Goal: Task Accomplishment & Management: Manage account settings

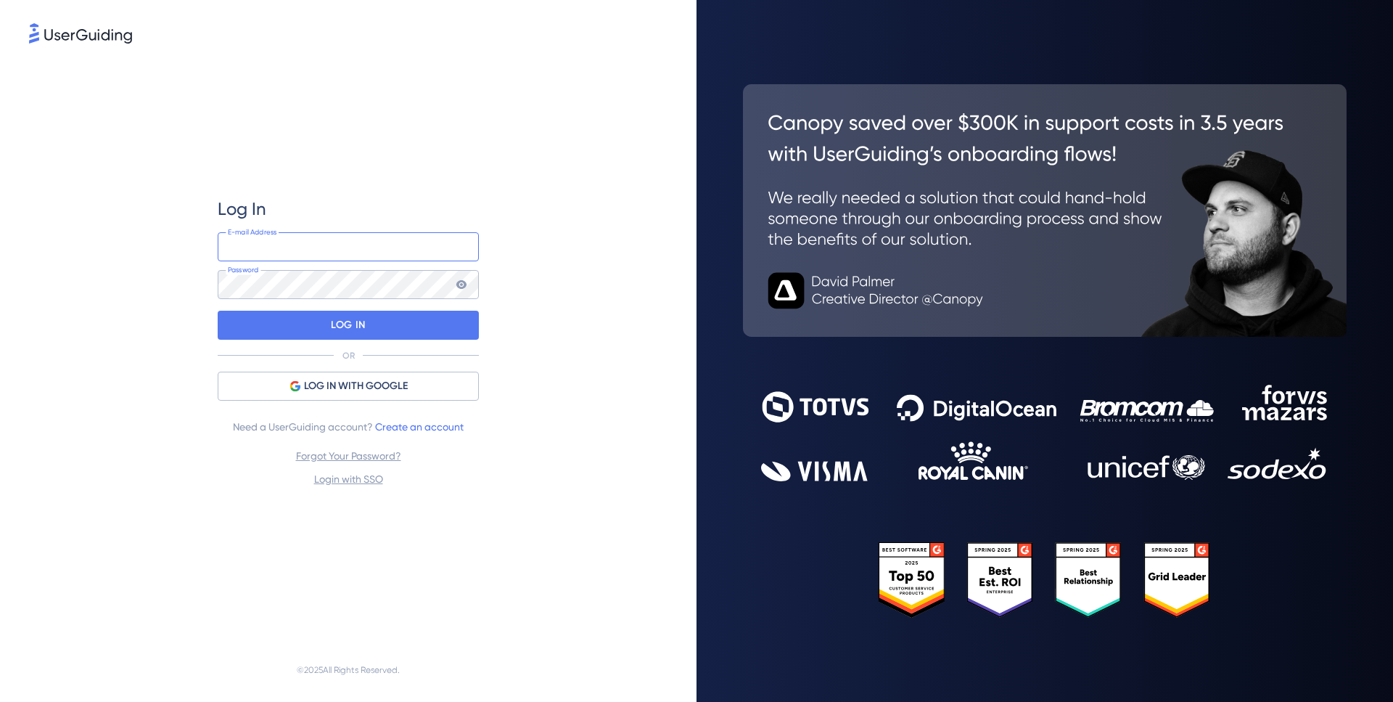
click at [369, 258] on input "email" at bounding box center [348, 246] width 261 height 29
paste input "[EMAIL_ADDRESS][DOMAIN_NAME]"
type input "[EMAIL_ADDRESS][DOMAIN_NAME]"
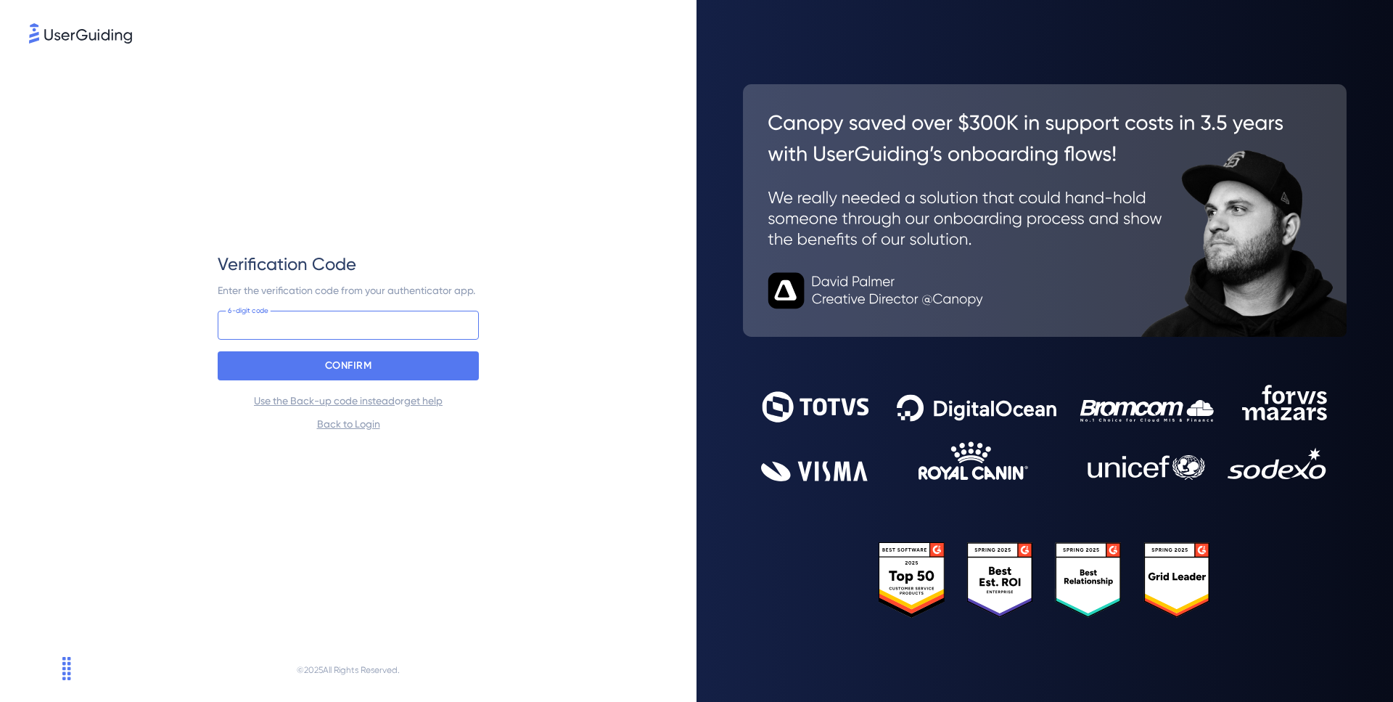
click at [382, 324] on input at bounding box center [348, 325] width 261 height 29
paste input "208 986"
type input "208 986"
click at [364, 366] on p "CONFIRM" at bounding box center [348, 365] width 47 height 23
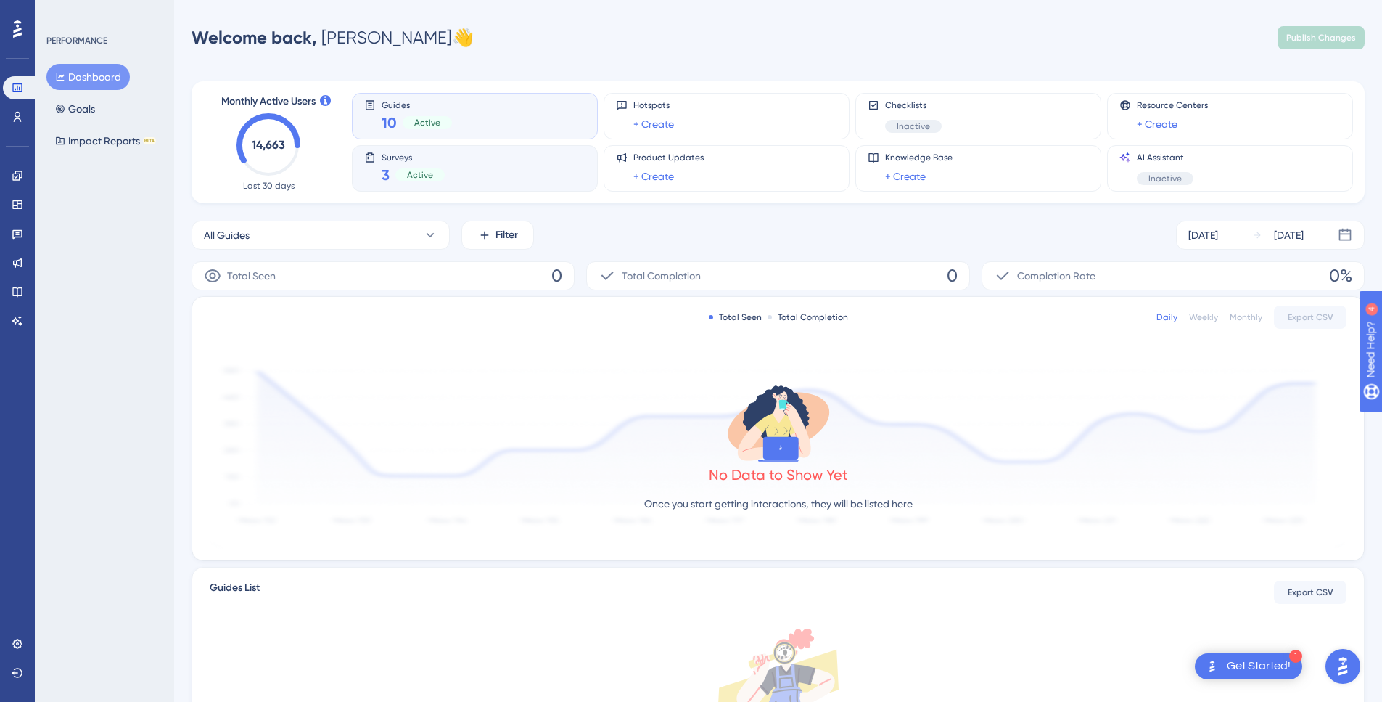
click at [477, 184] on div "Surveys 3 Active" at bounding box center [474, 168] width 221 height 33
click at [16, 232] on icon at bounding box center [17, 234] width 10 height 9
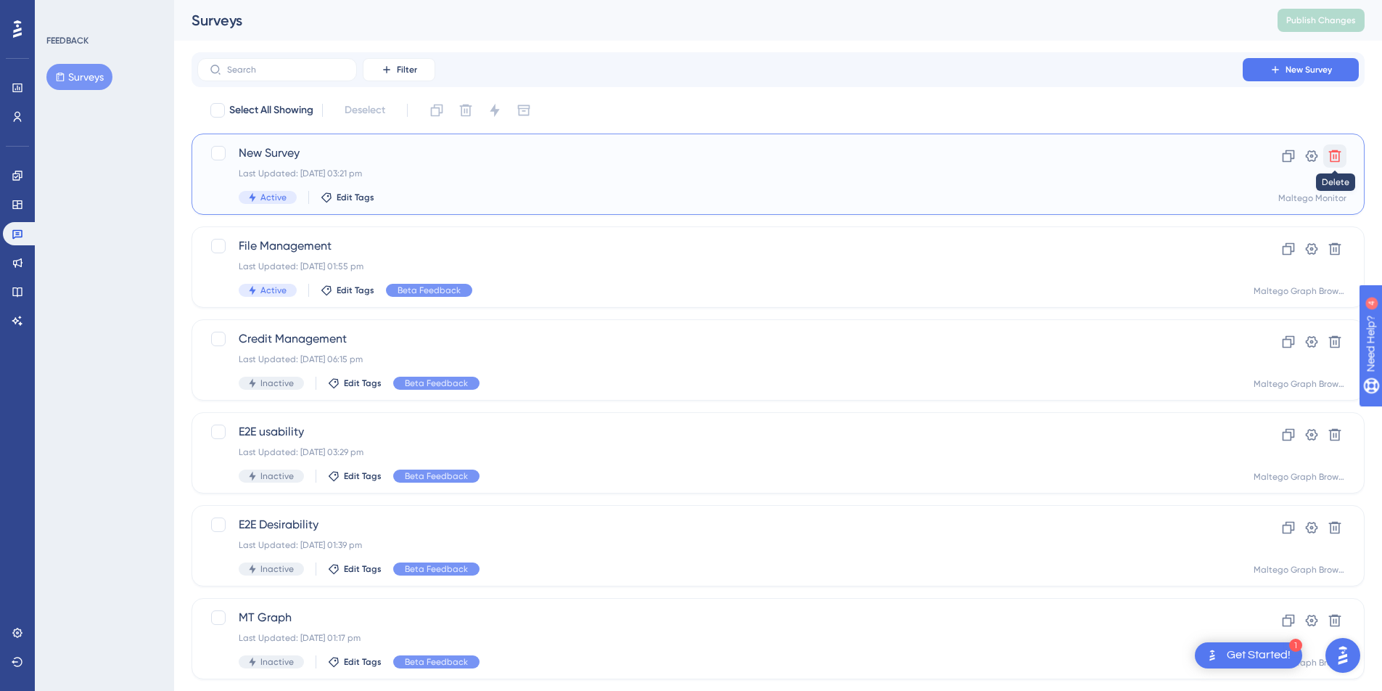
click at [1343, 151] on button at bounding box center [1335, 155] width 23 height 23
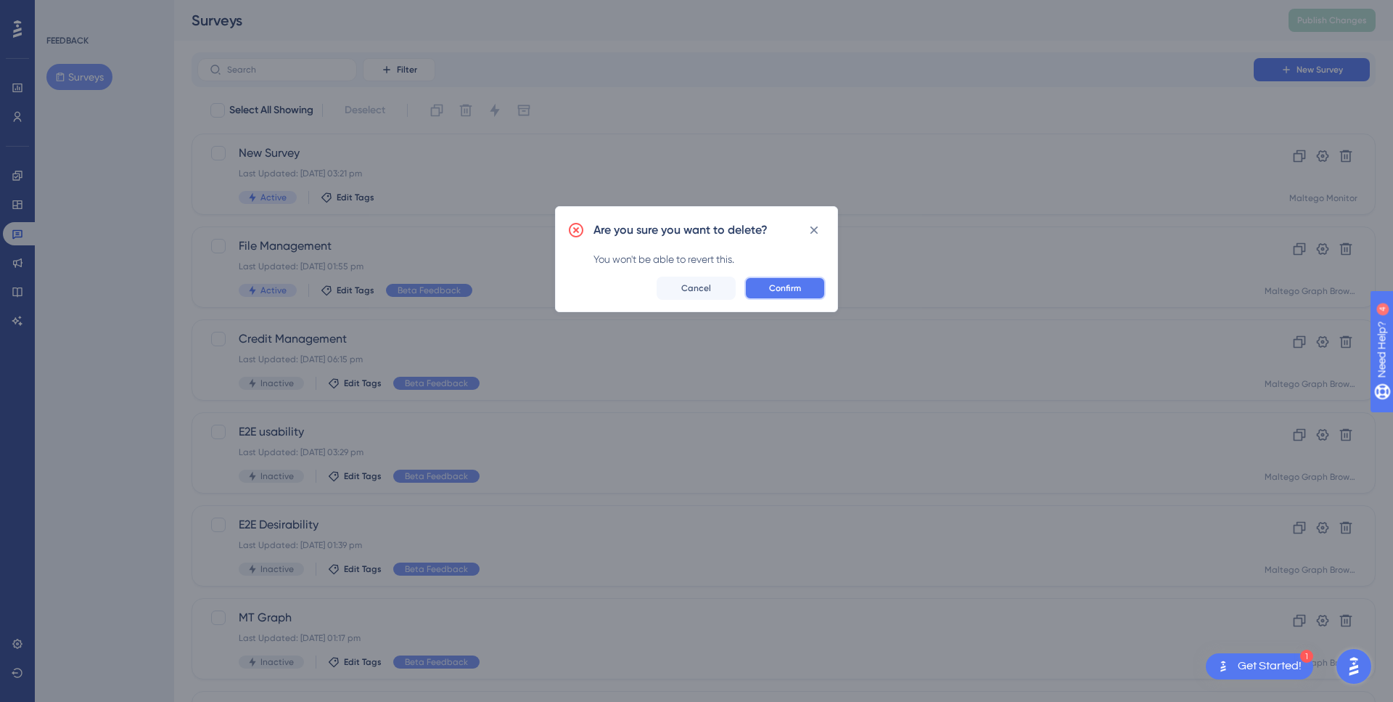
click at [784, 286] on span "Confirm" at bounding box center [785, 288] width 32 height 12
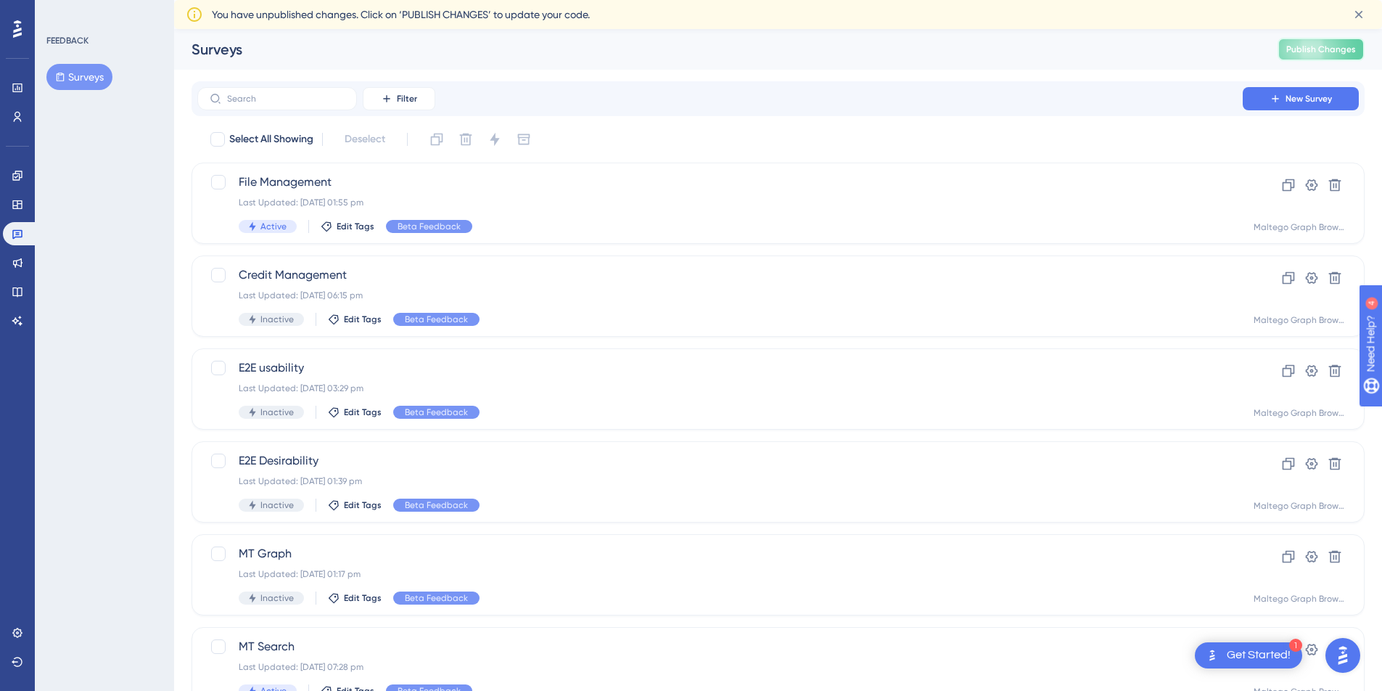
click at [1335, 50] on span "Publish Changes" at bounding box center [1322, 50] width 70 height 12
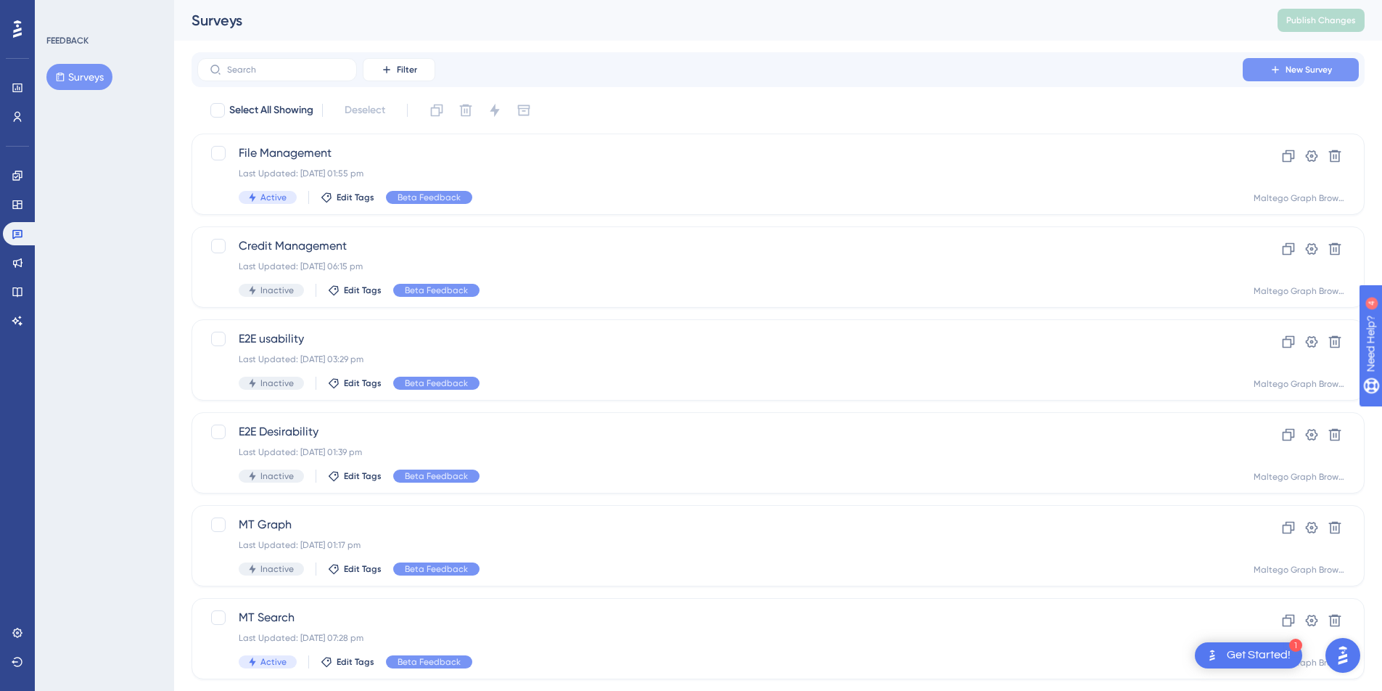
click at [1324, 65] on span "New Survey" at bounding box center [1309, 70] width 46 height 12
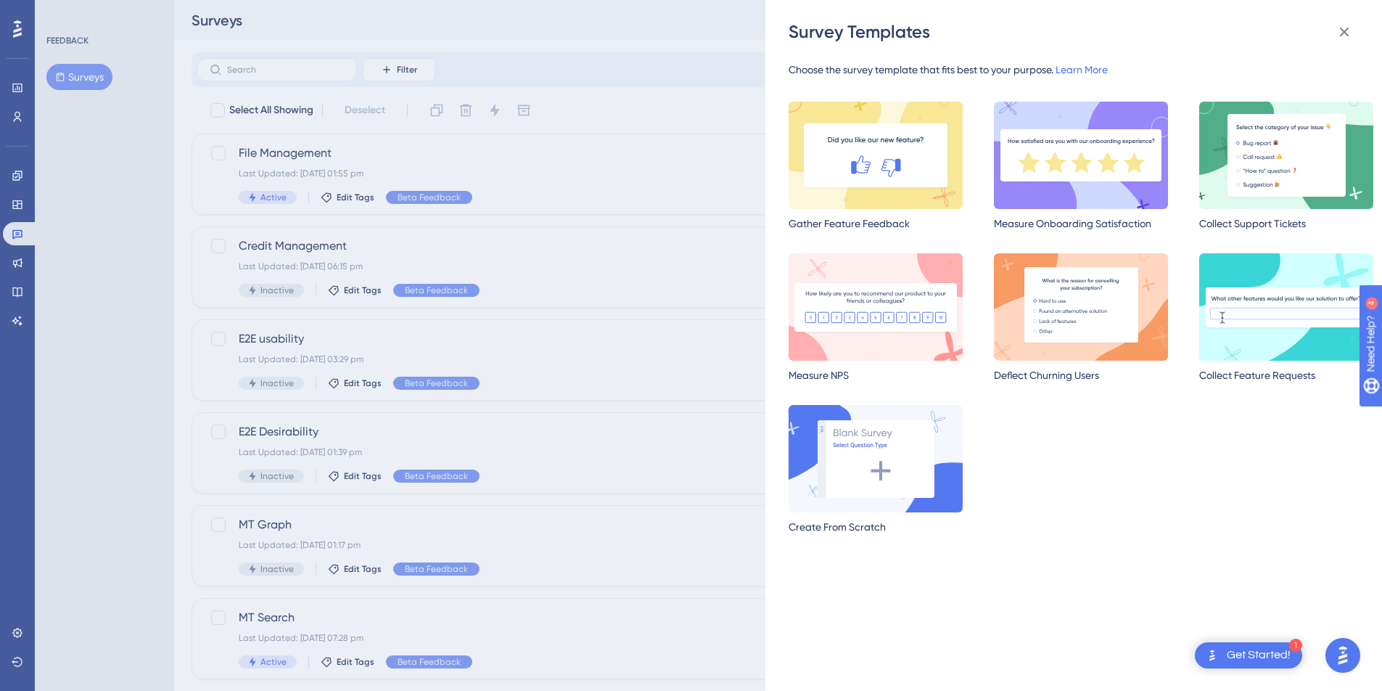
click at [1237, 300] on img at bounding box center [1287, 306] width 174 height 107
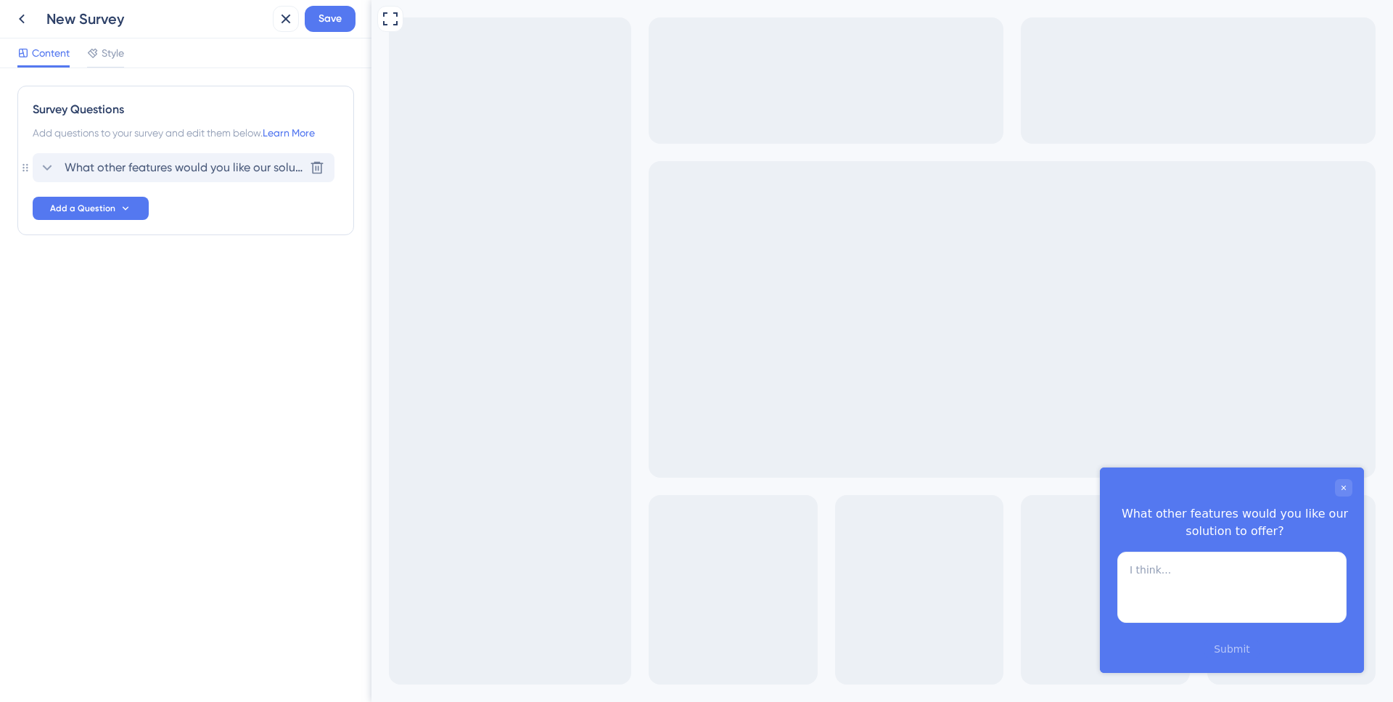
click at [209, 168] on span "What other features would you like our solution to offer?" at bounding box center [184, 167] width 239 height 17
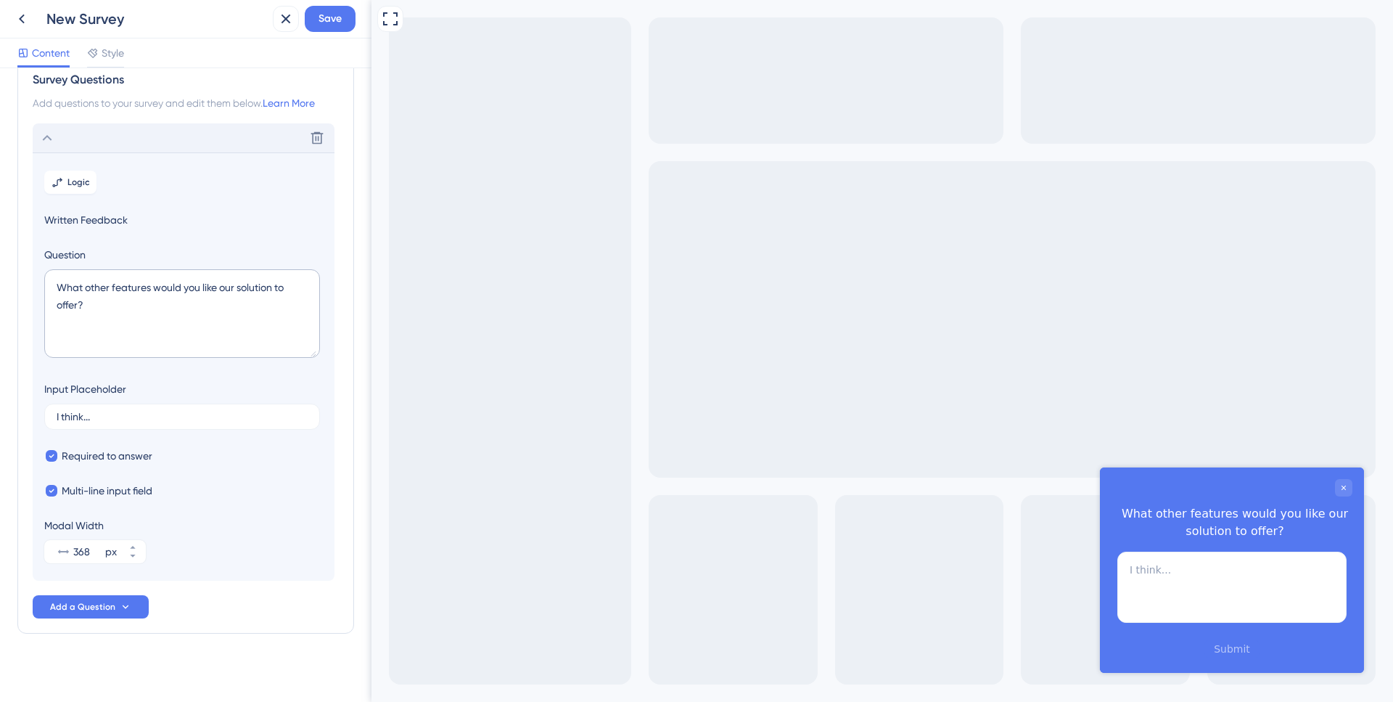
scroll to position [35, 0]
click at [78, 180] on span "Logic" at bounding box center [78, 177] width 22 height 12
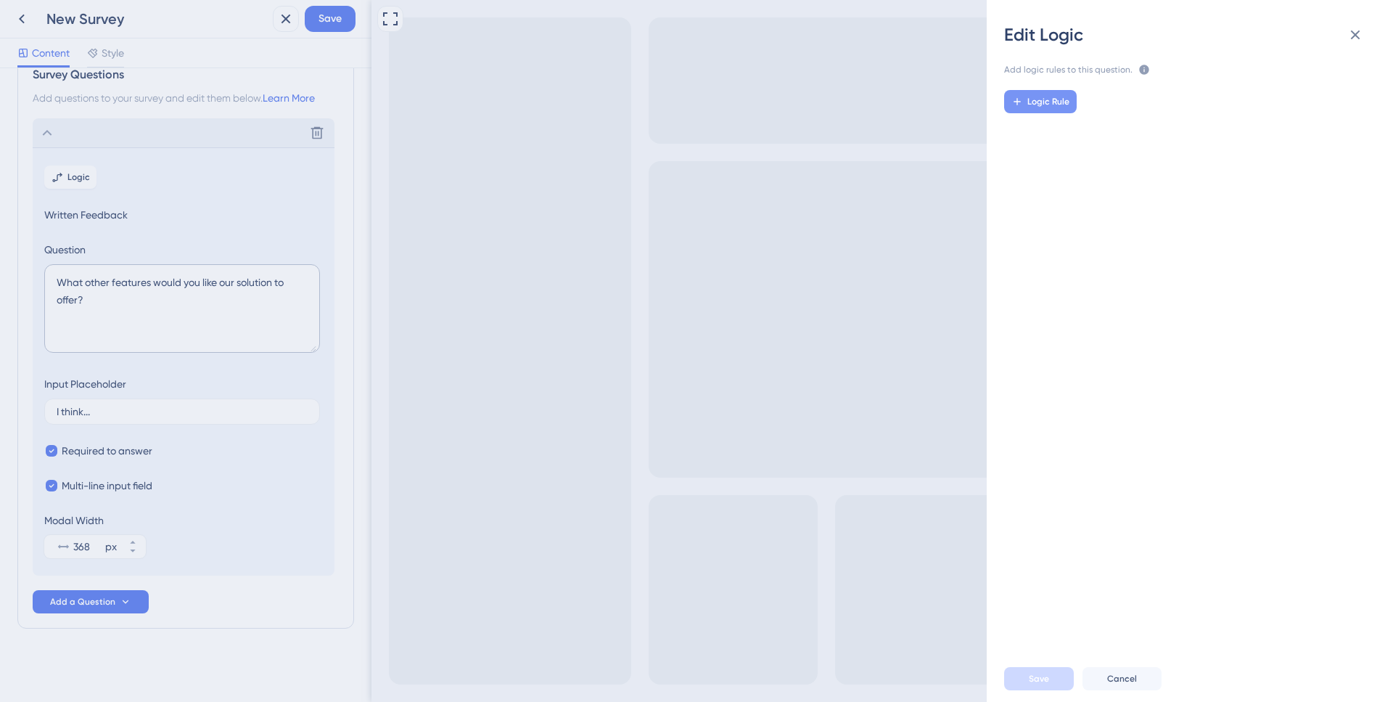
click at [1062, 99] on span "Logic Rule" at bounding box center [1049, 102] width 42 height 12
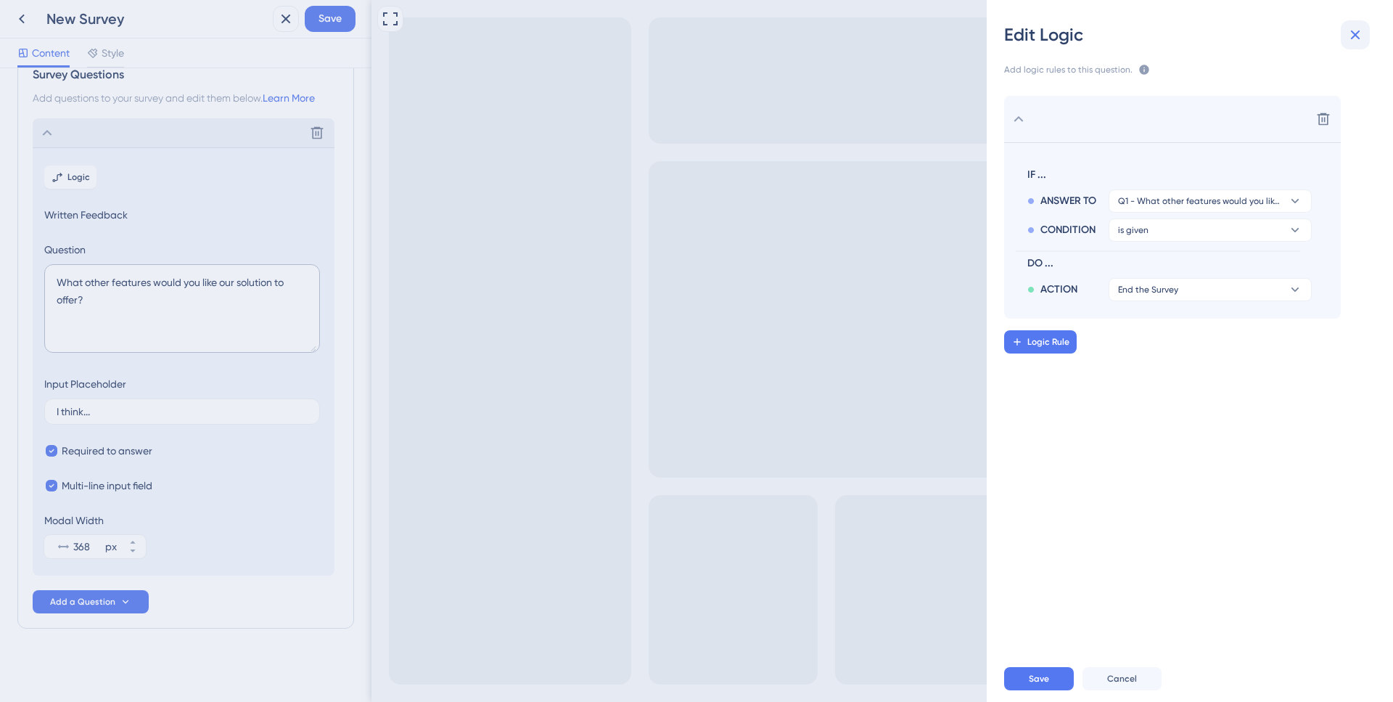
click at [1358, 36] on icon at bounding box center [1355, 34] width 17 height 17
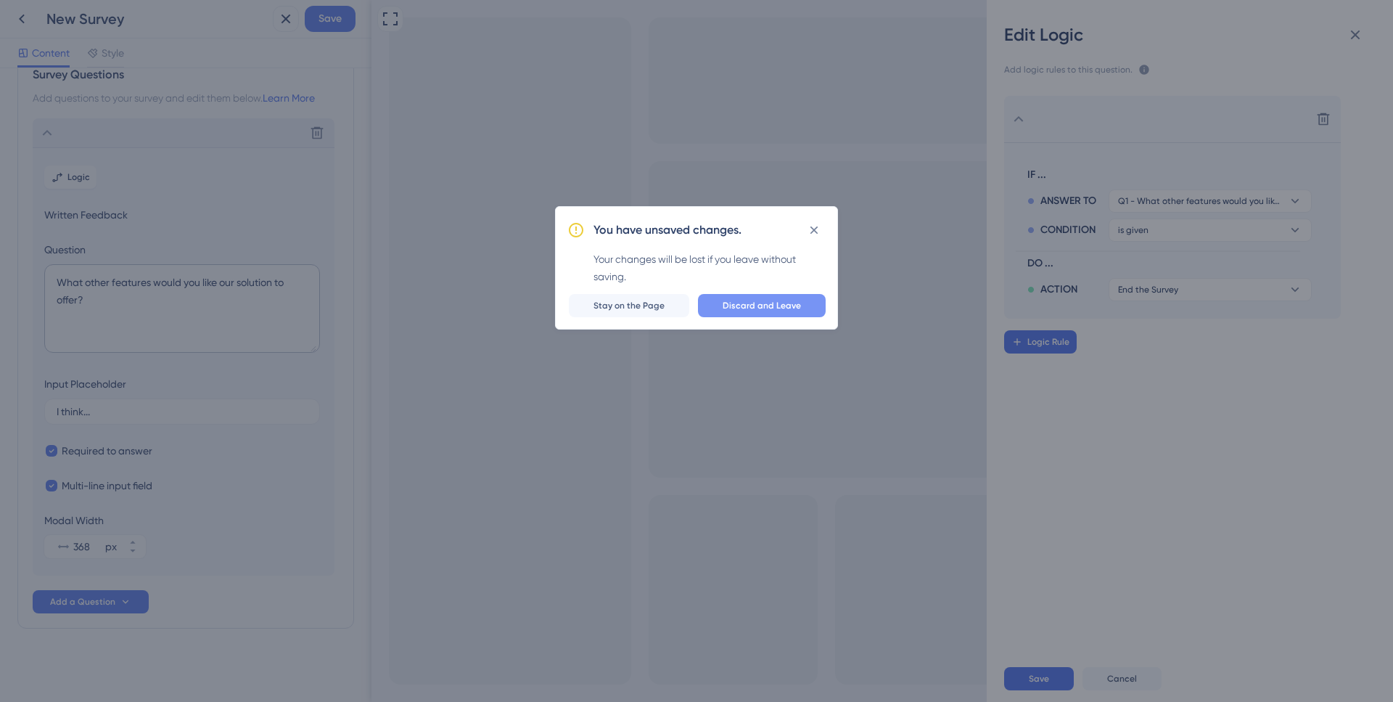
click at [736, 306] on span "Discard and Leave" at bounding box center [762, 306] width 78 height 12
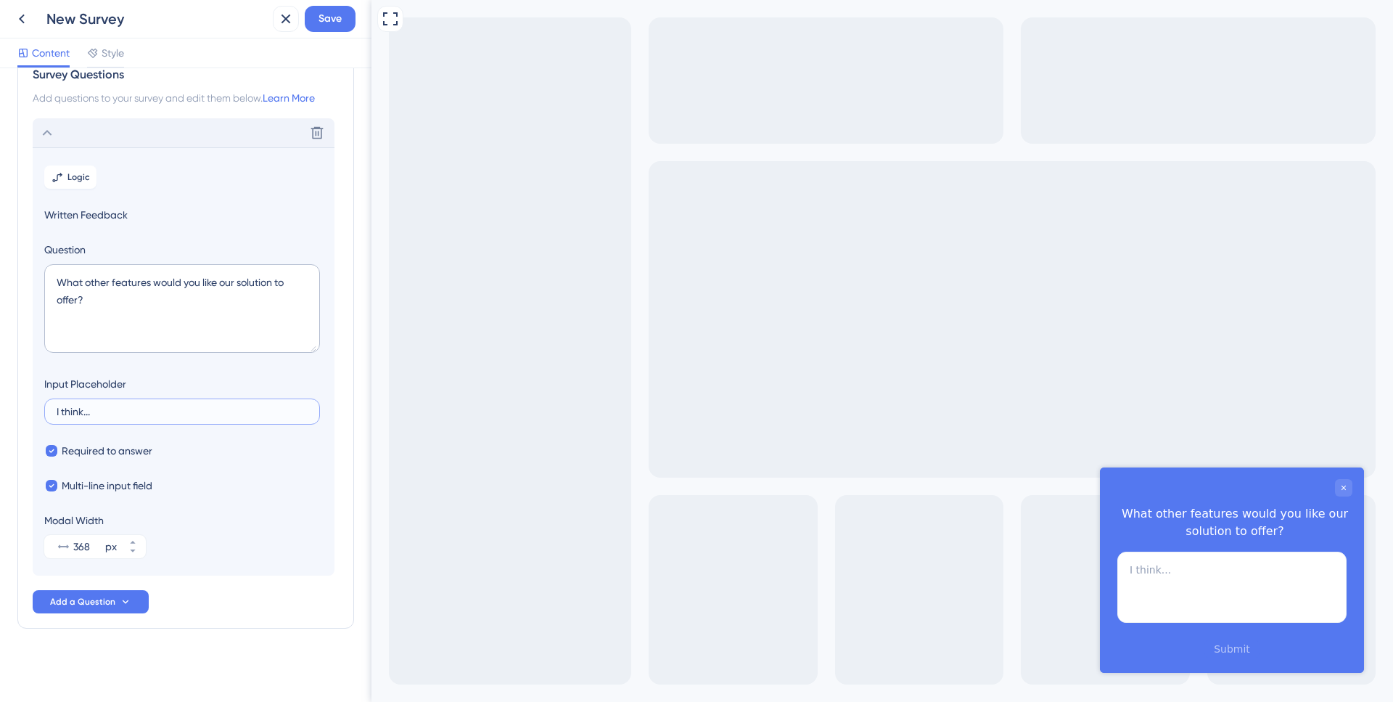
drag, startPoint x: 82, startPoint y: 413, endPoint x: 60, endPoint y: 413, distance: 21.8
click at [60, 413] on input "I think..." at bounding box center [182, 411] width 251 height 10
type input "I want..."
drag, startPoint x: 114, startPoint y: 286, endPoint x: 206, endPoint y: 282, distance: 92.3
click at [206, 282] on textarea "What other features would you like our solution to offer?" at bounding box center [182, 308] width 276 height 89
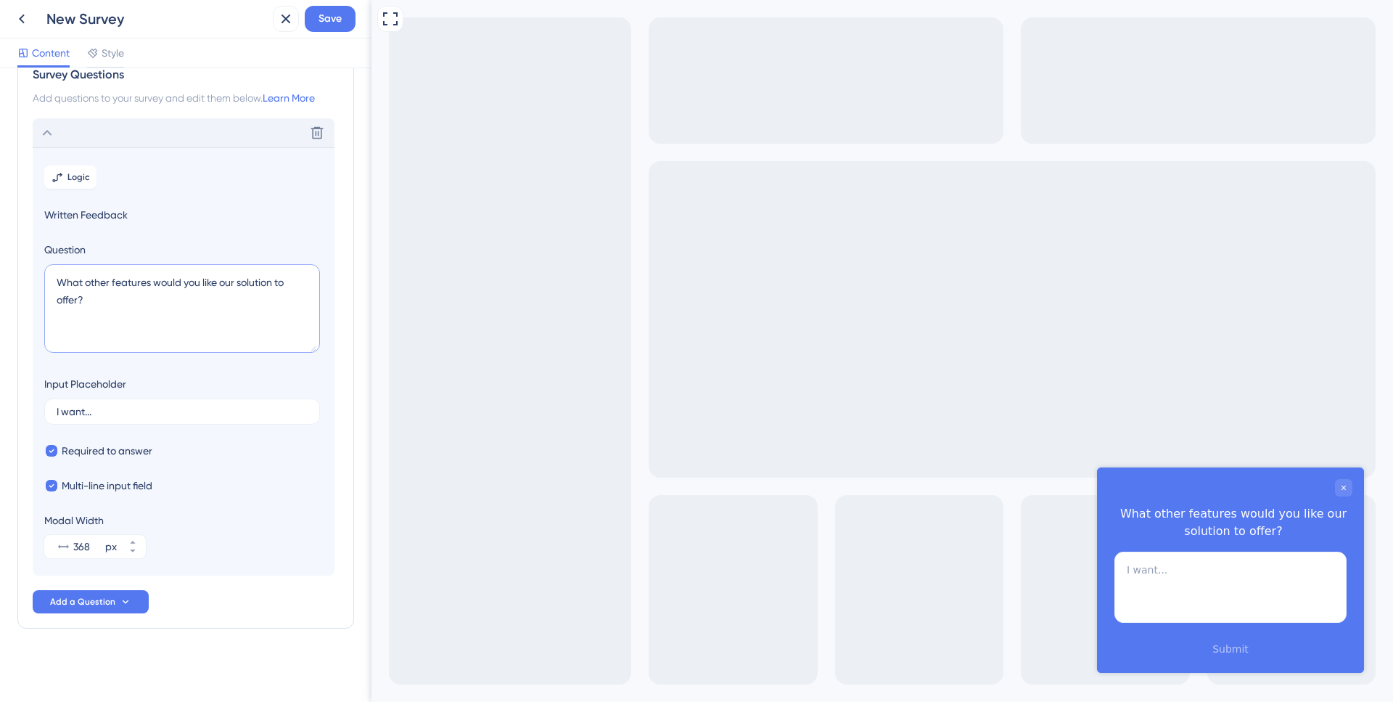
click at [274, 287] on textarea "What other features would you like our solution to offer?" at bounding box center [182, 308] width 276 height 89
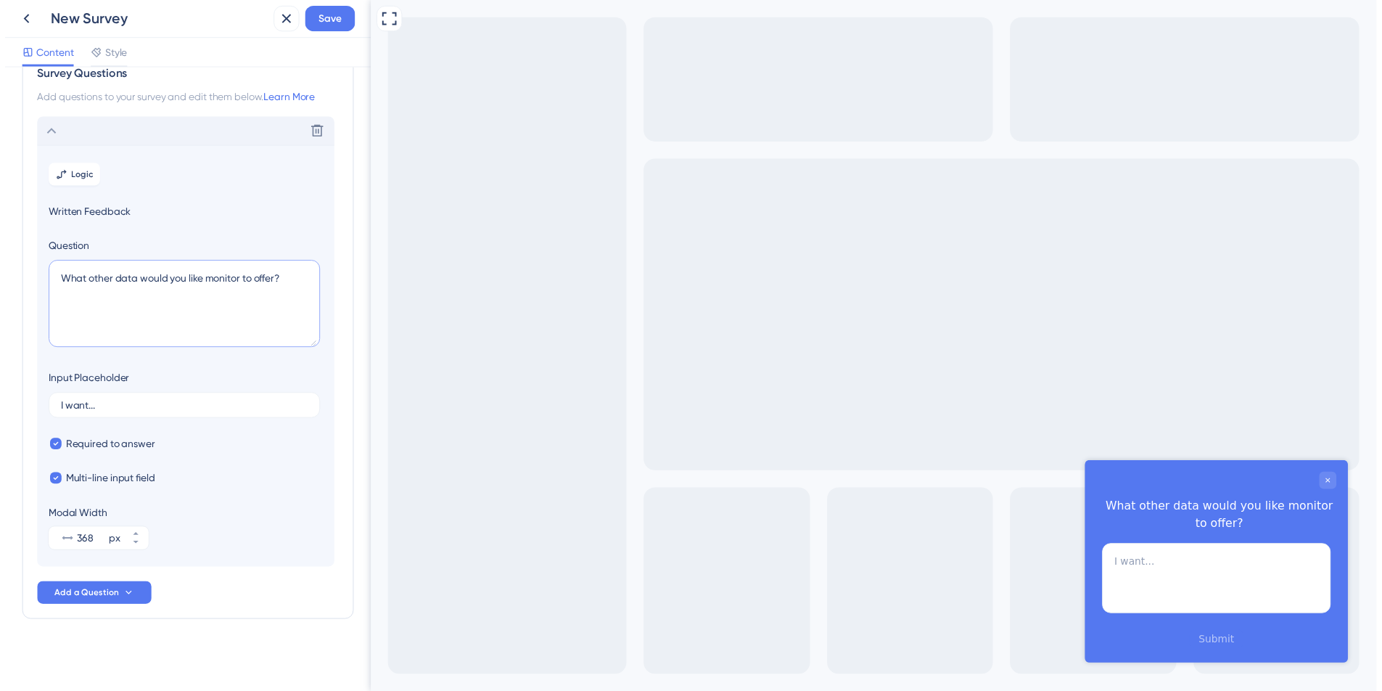
scroll to position [0, 0]
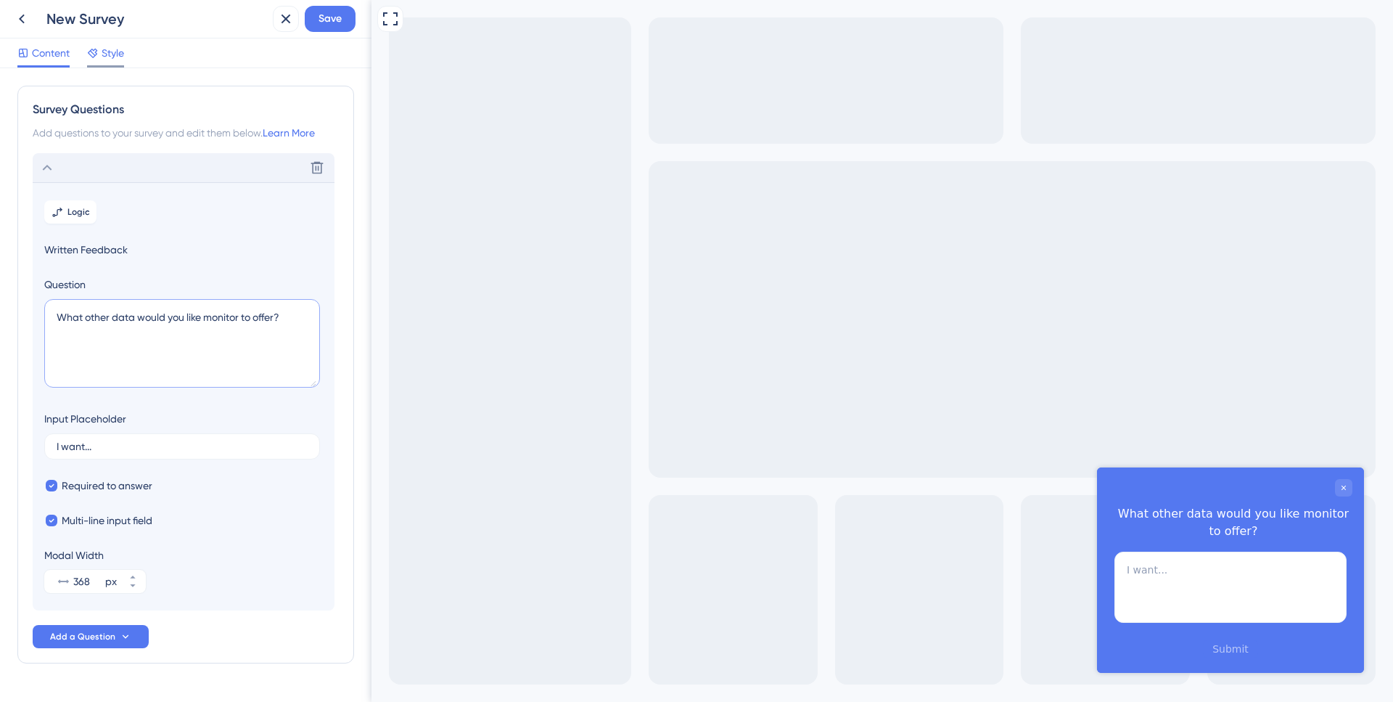
type textarea "What other data would you like monitor to offer?"
click at [107, 51] on span "Style" at bounding box center [113, 52] width 22 height 17
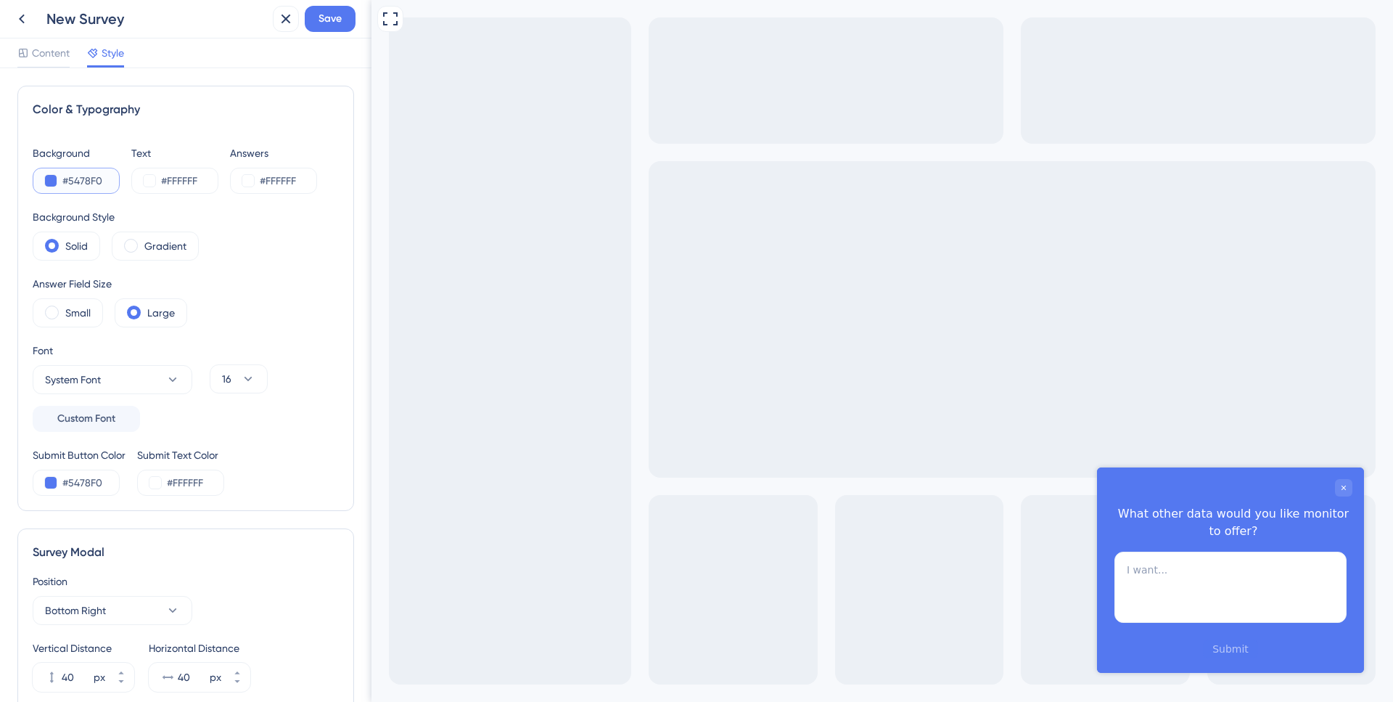
click at [56, 184] on button at bounding box center [51, 181] width 12 height 12
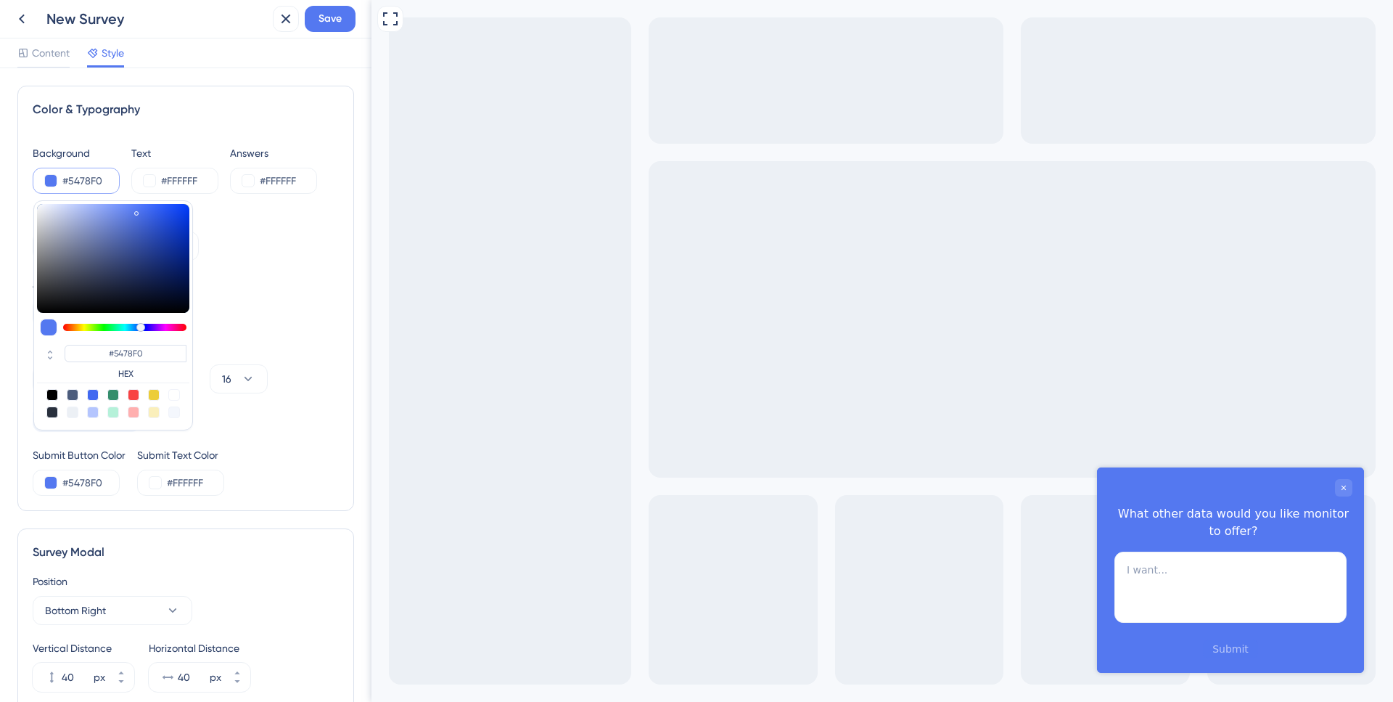
type input "#5461f0"
type input "#5461F0"
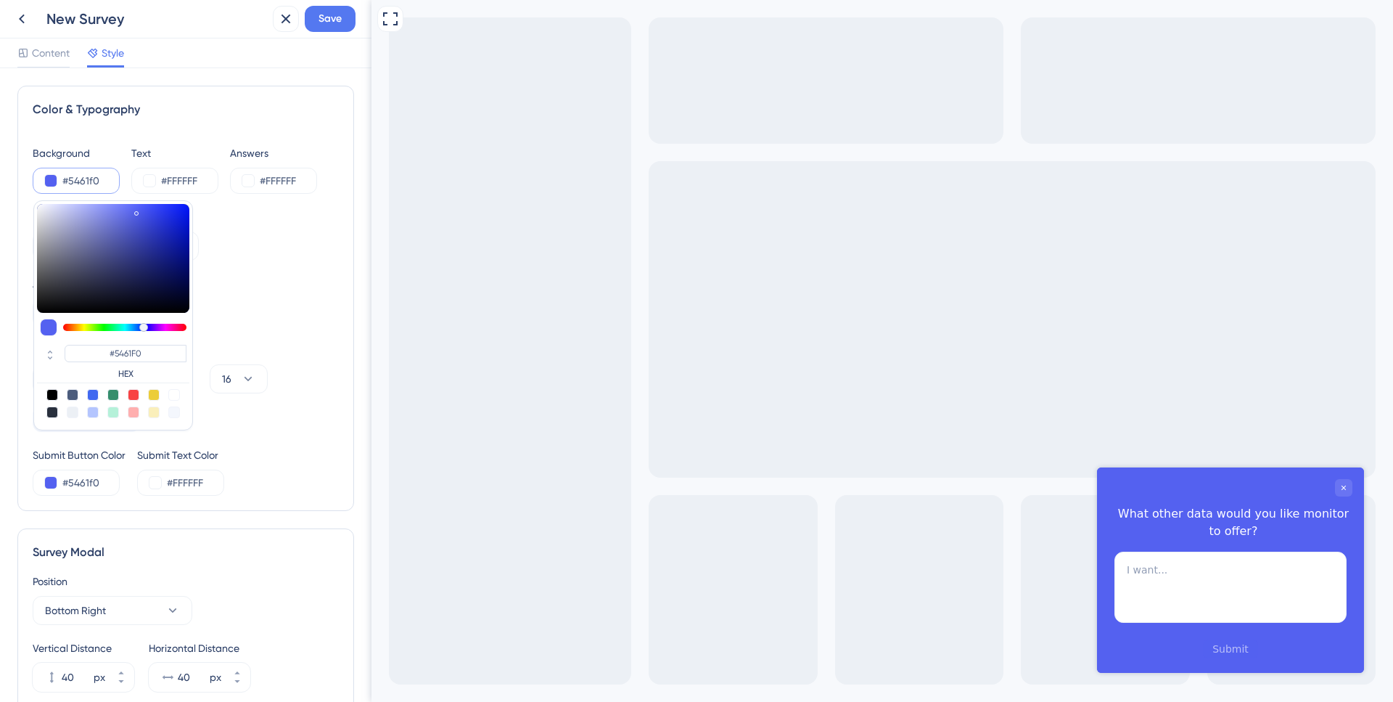
type input "#545bf0"
type input "#545BF0"
type input "#5456f0"
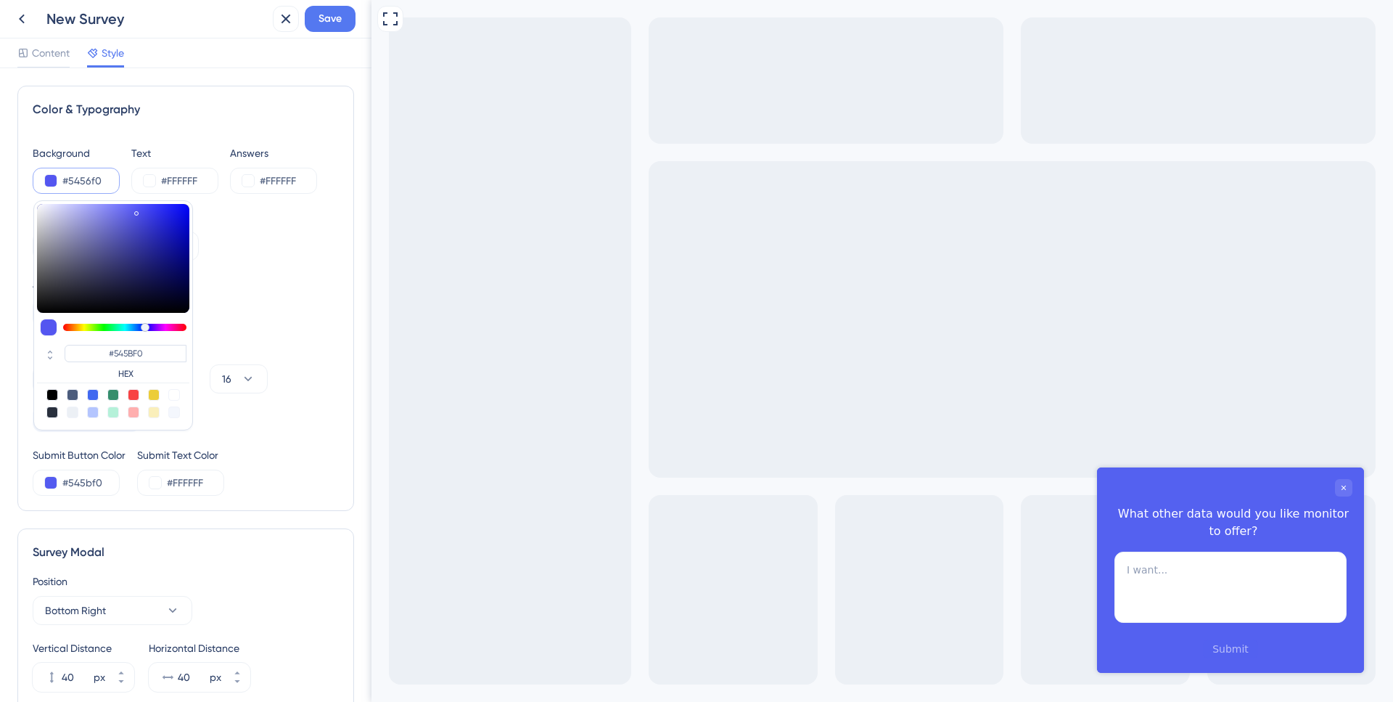
type input "#5456F0"
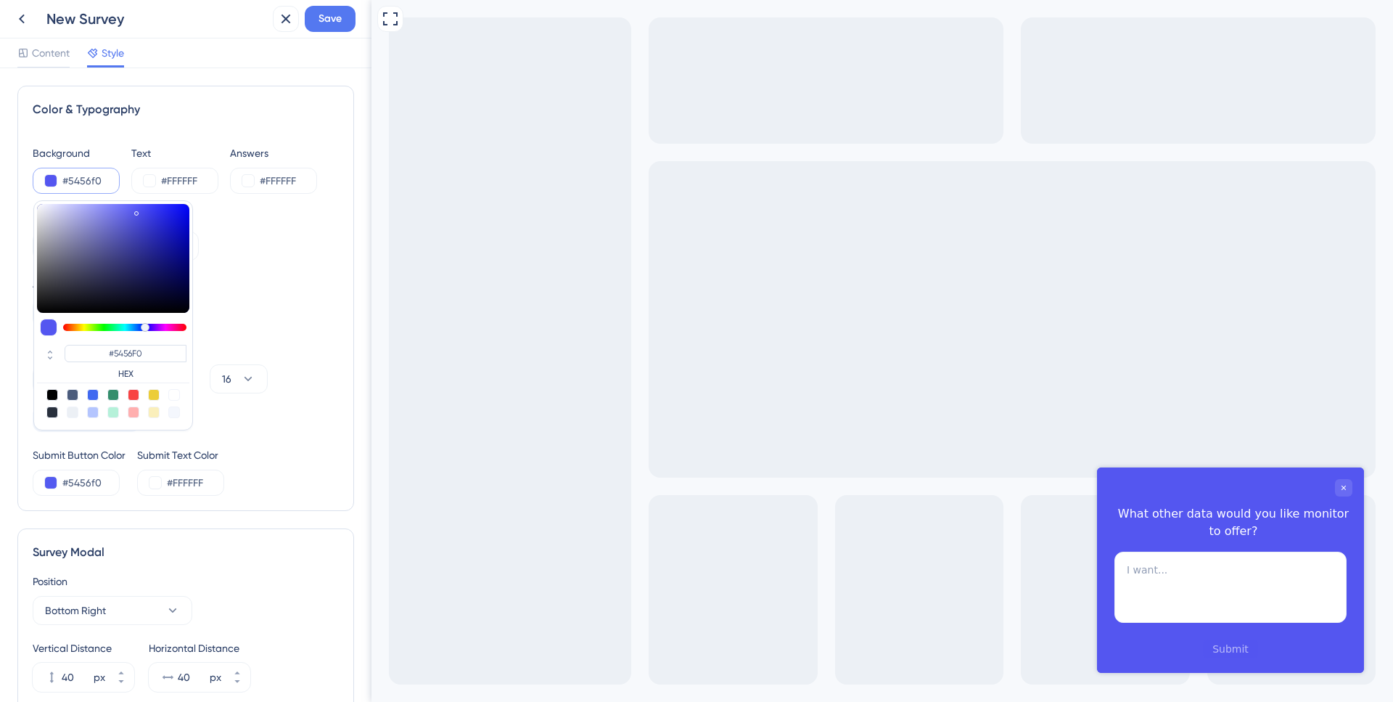
type input "#5854f0"
type input "#5854F0"
type input "#5d54f0"
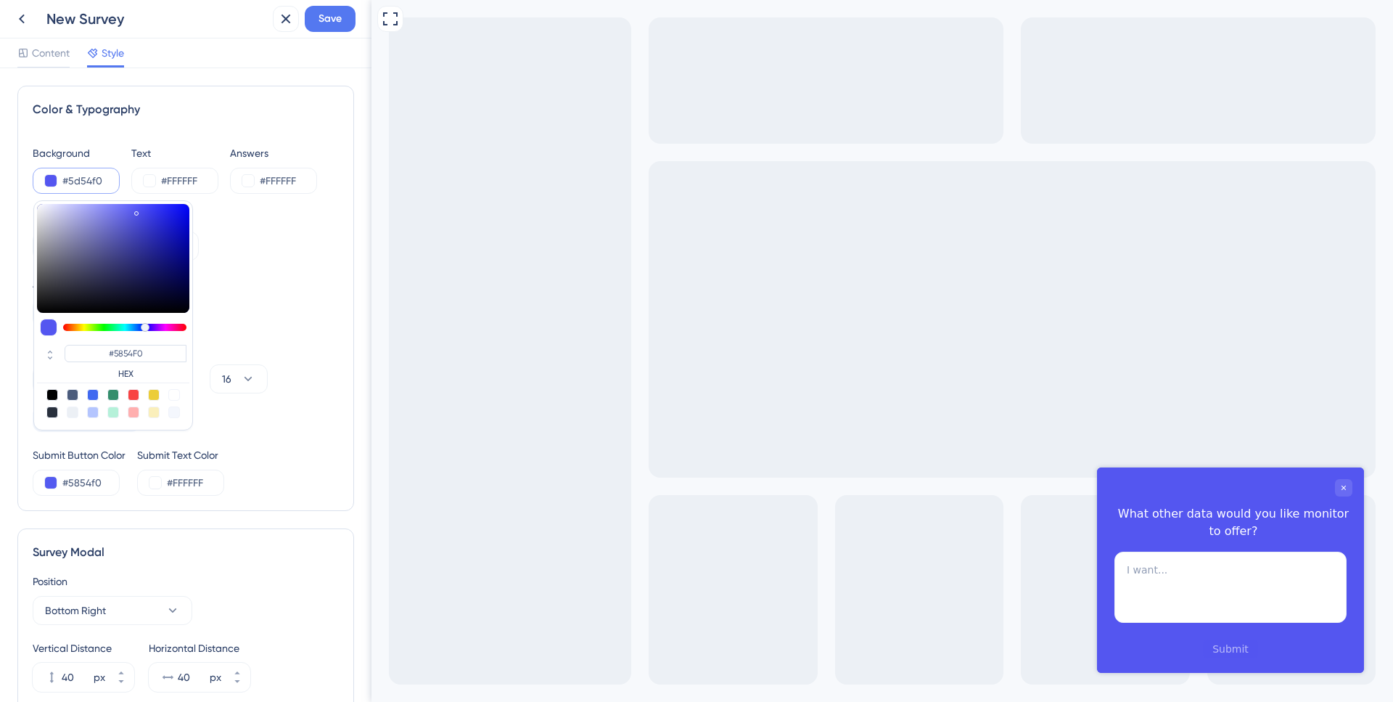
type input "#5D54F0"
type input "#6354f0"
type input "#6354F0"
type input "#6854f0"
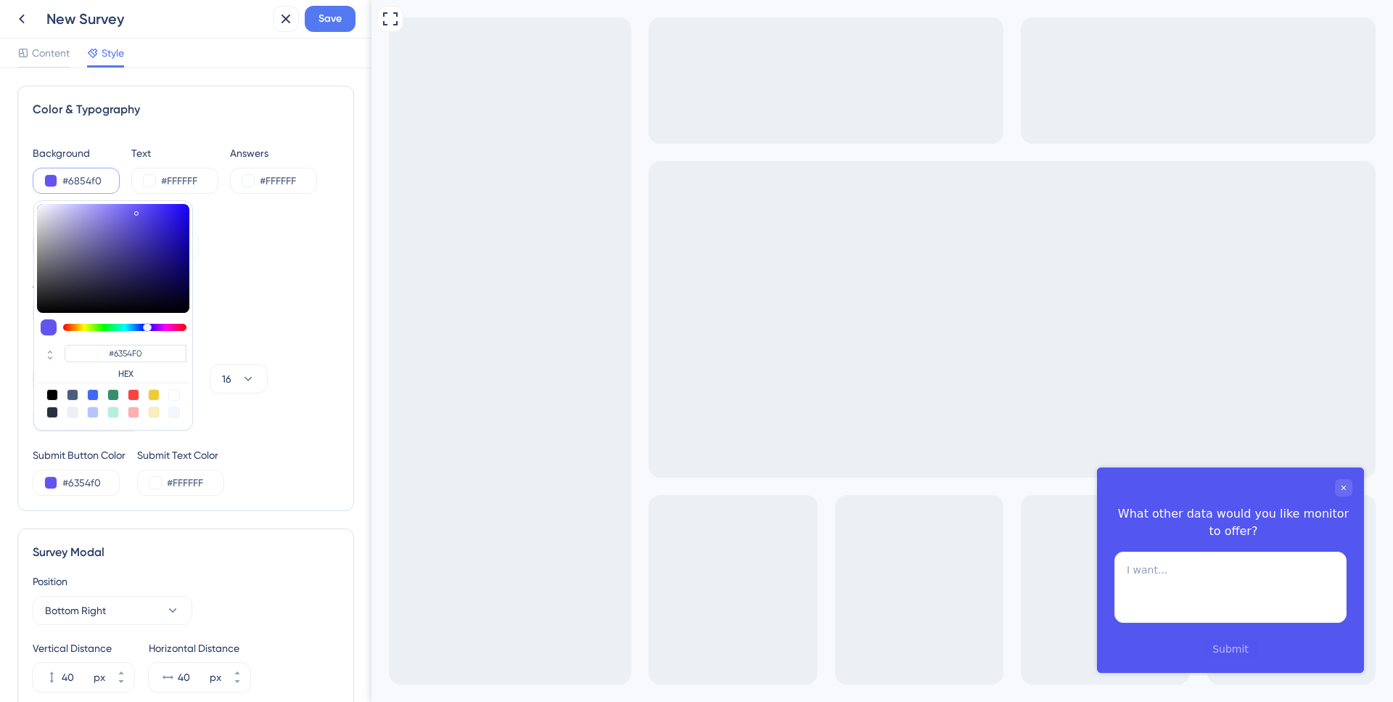
type input "#6854f0"
type input "#6854F0"
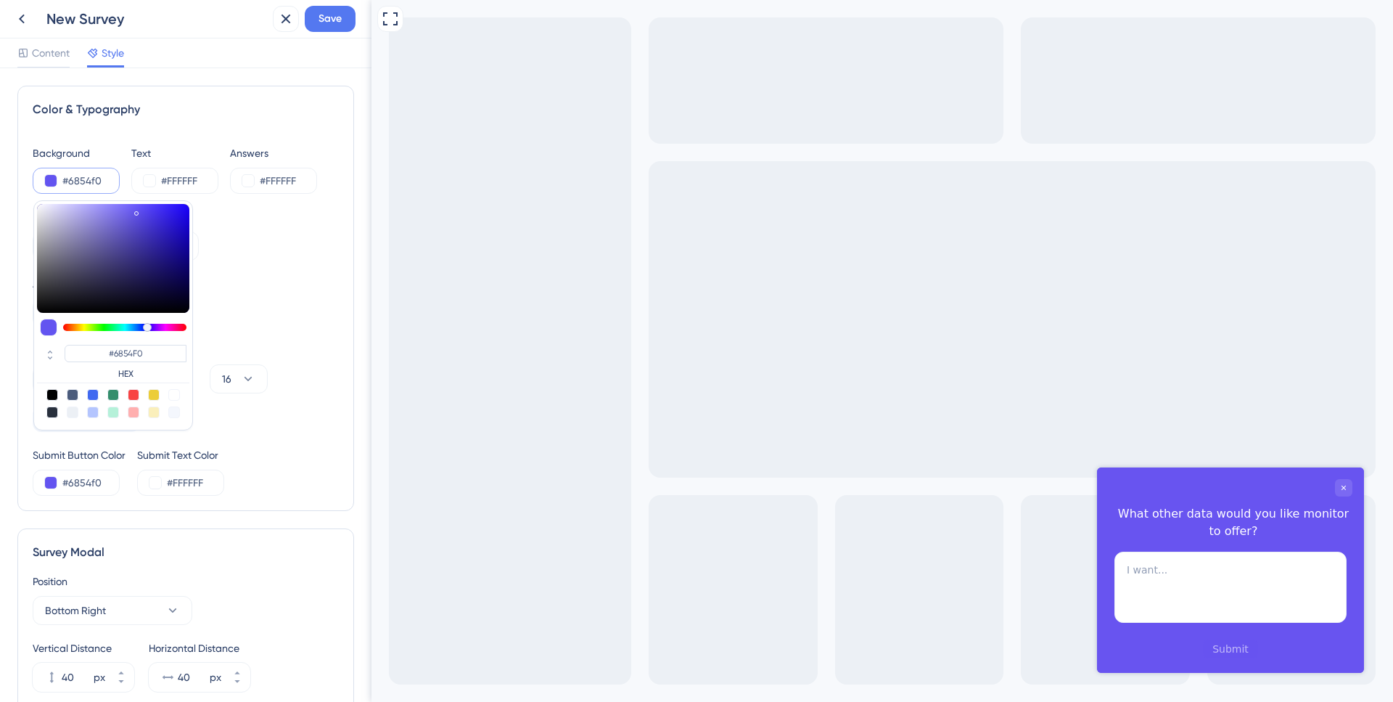
type input "#6354f0"
type input "#6354F0"
type input "#6854f0"
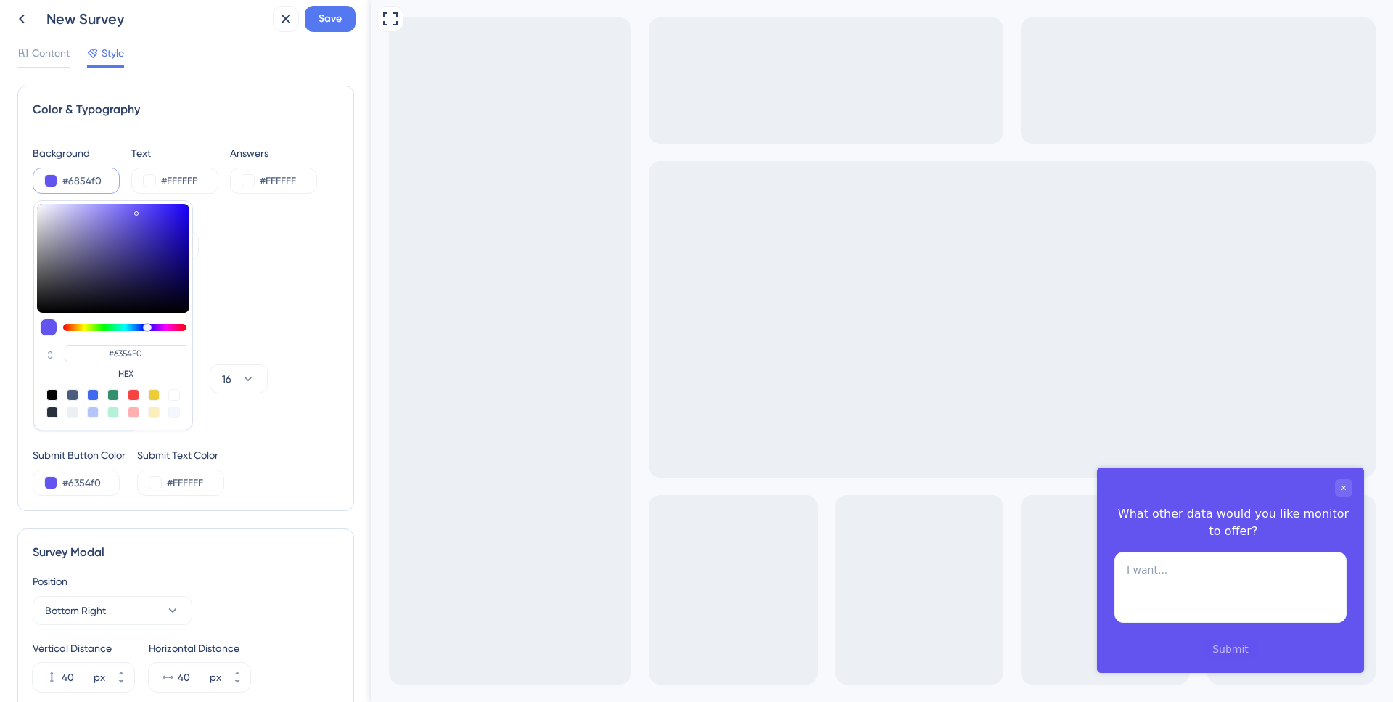
type input "#6854F0"
type input "#6e54f0"
type input "#6E54F0"
type input "#7354f0"
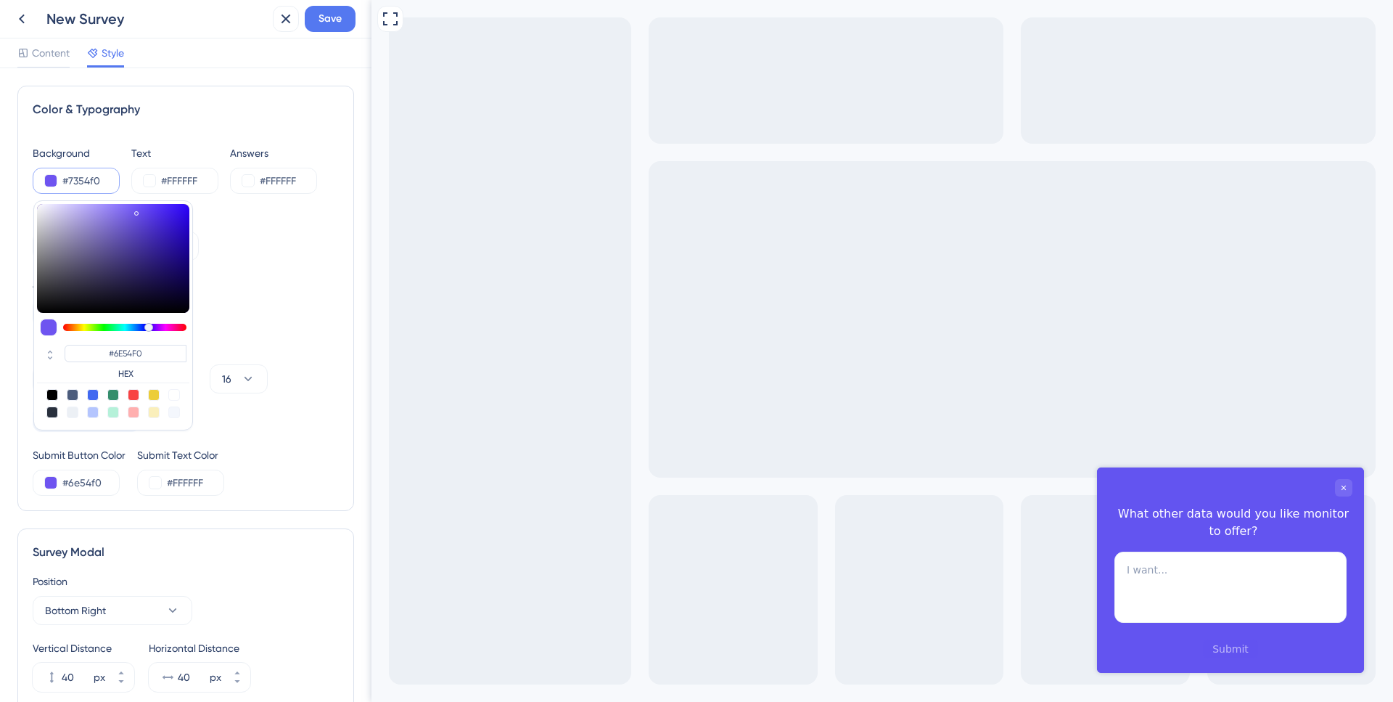
type input "#7354f0"
type input "#7354F0"
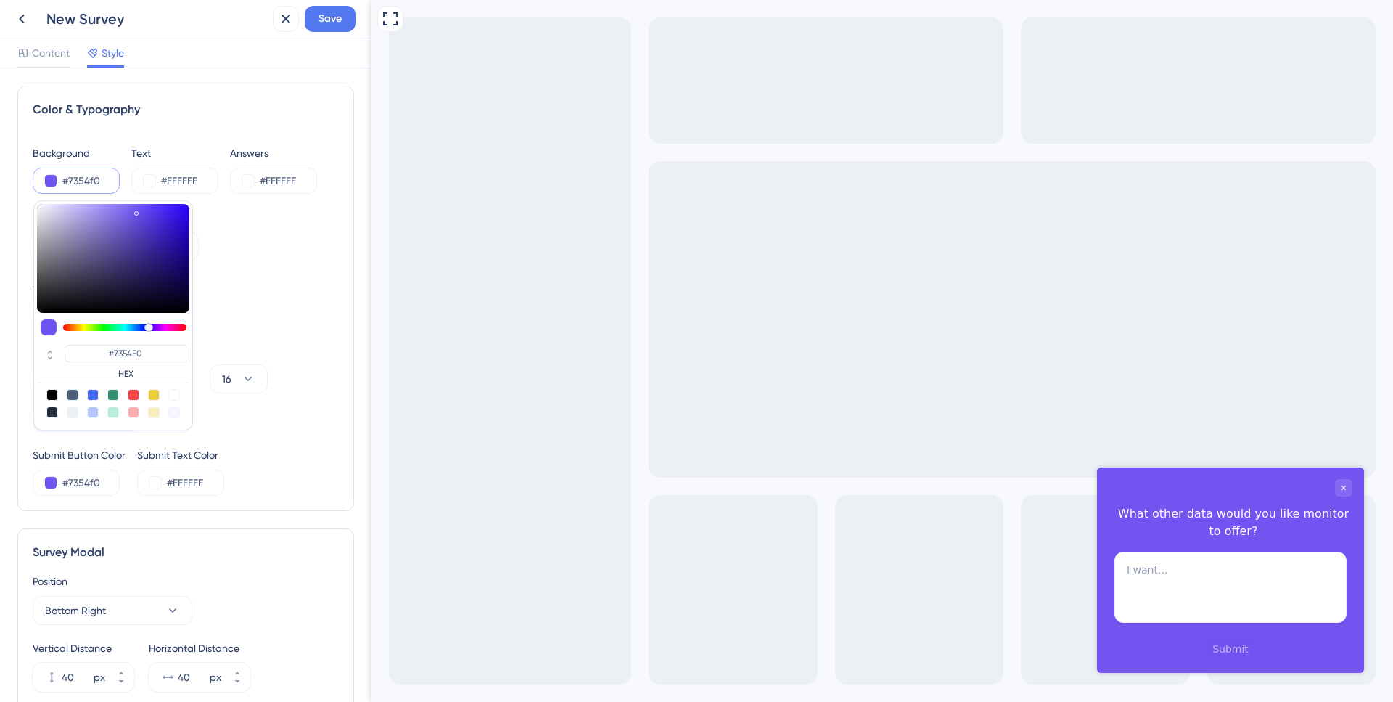
type input "#7954f0"
type input "#7954F0"
type input "#7e54f0"
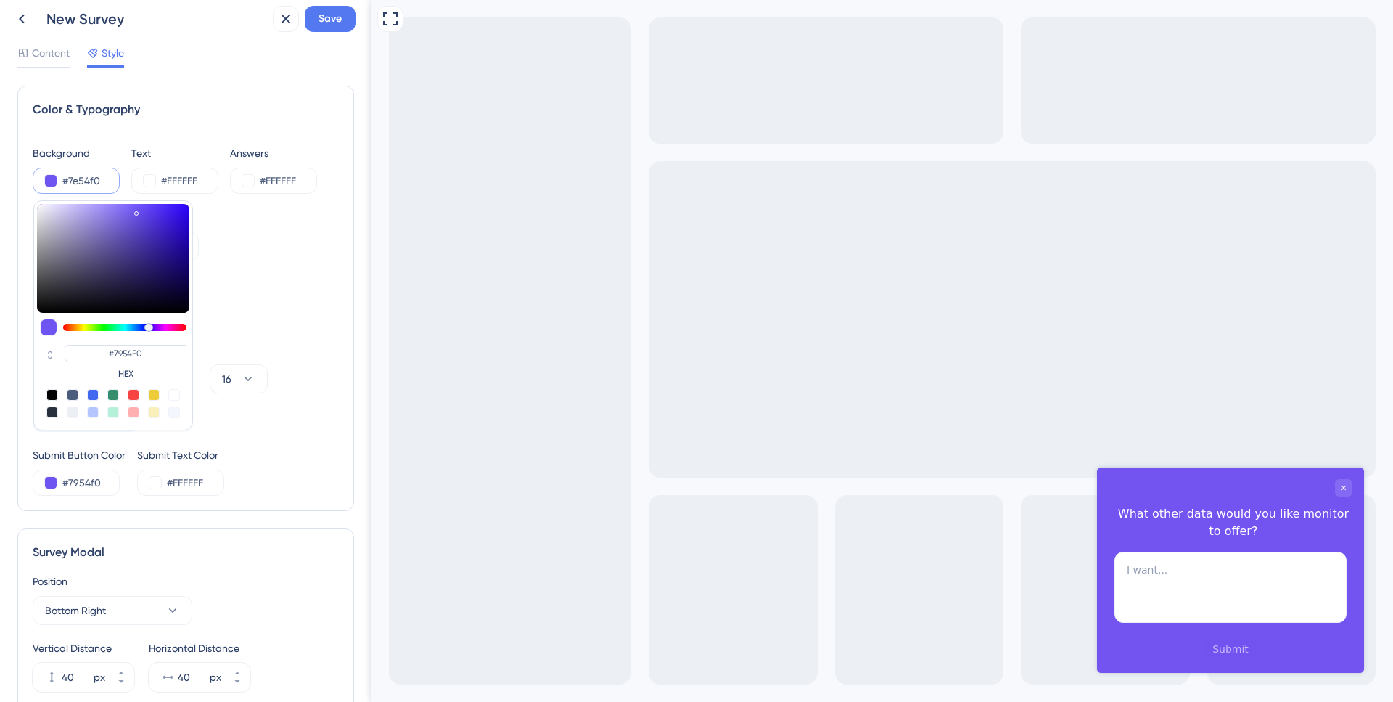
type input "#7E54F0"
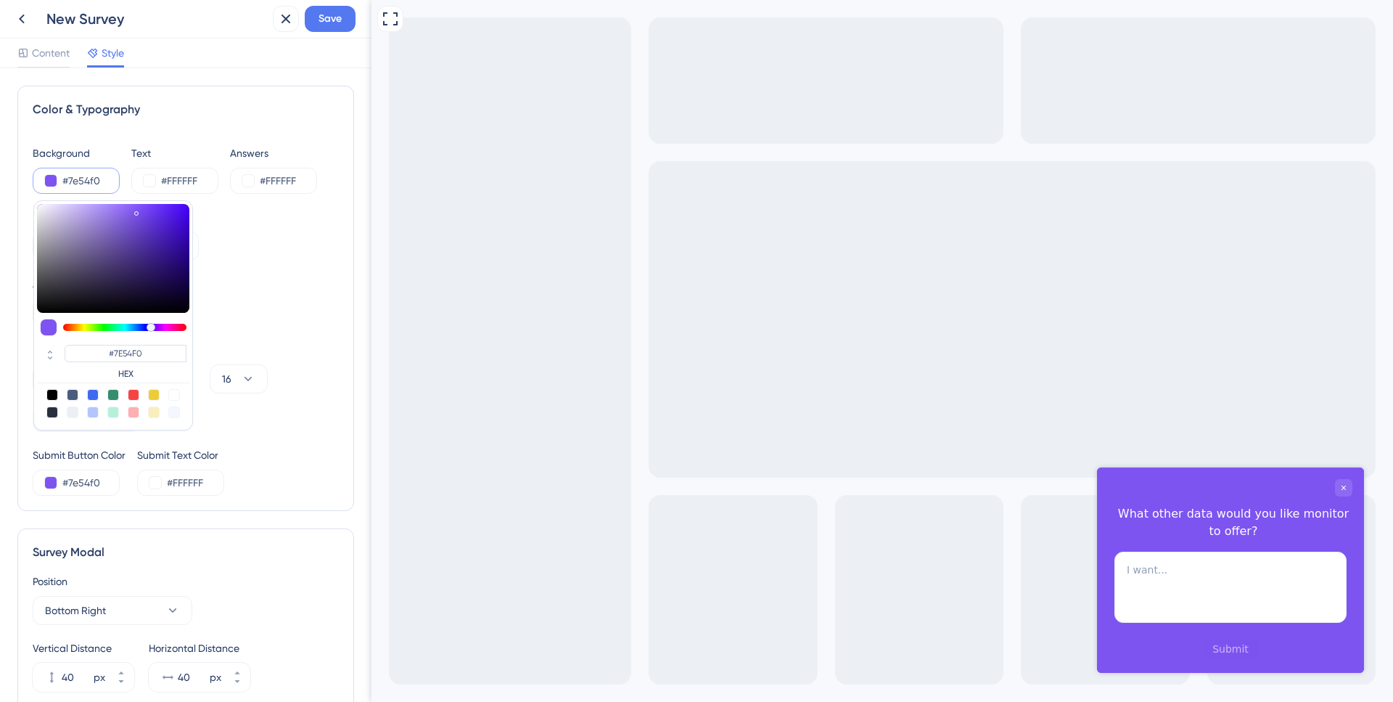
type input "#8454f0"
type input "#8454F0"
type input "#8954f0"
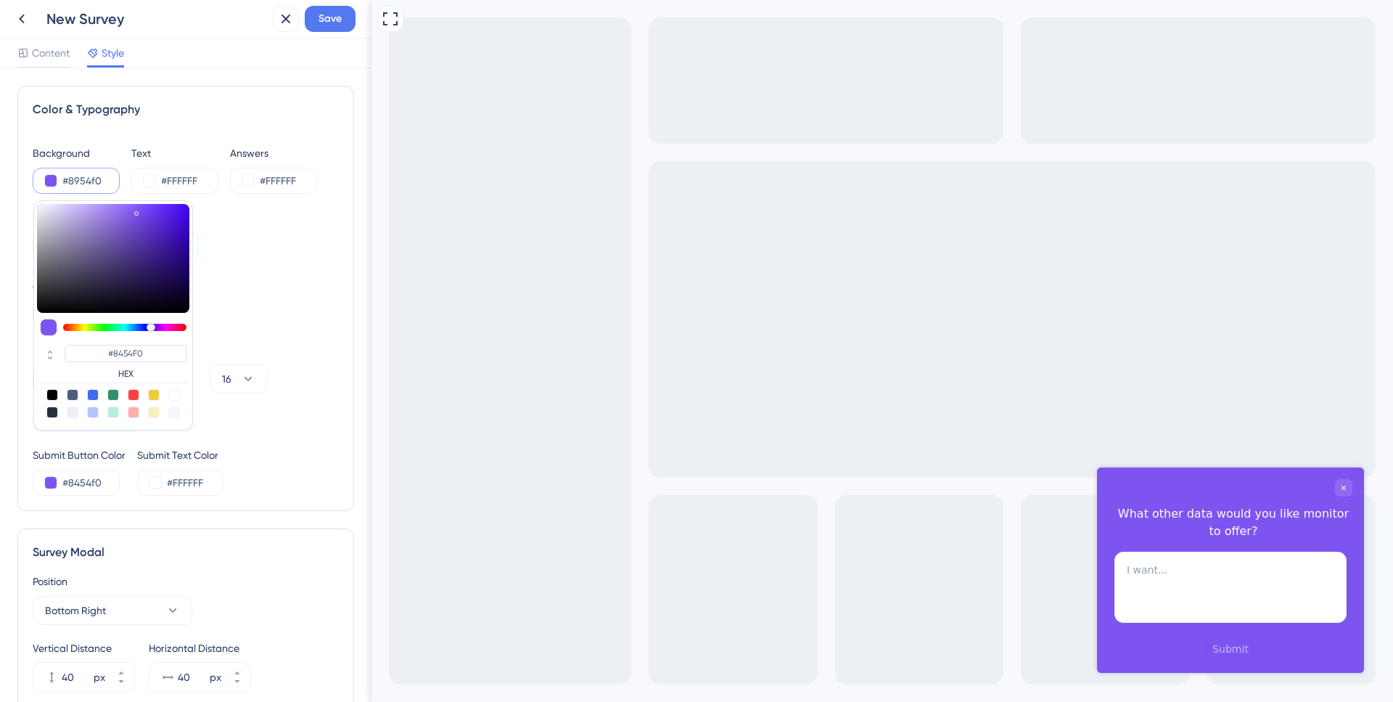
type input "#8954F0"
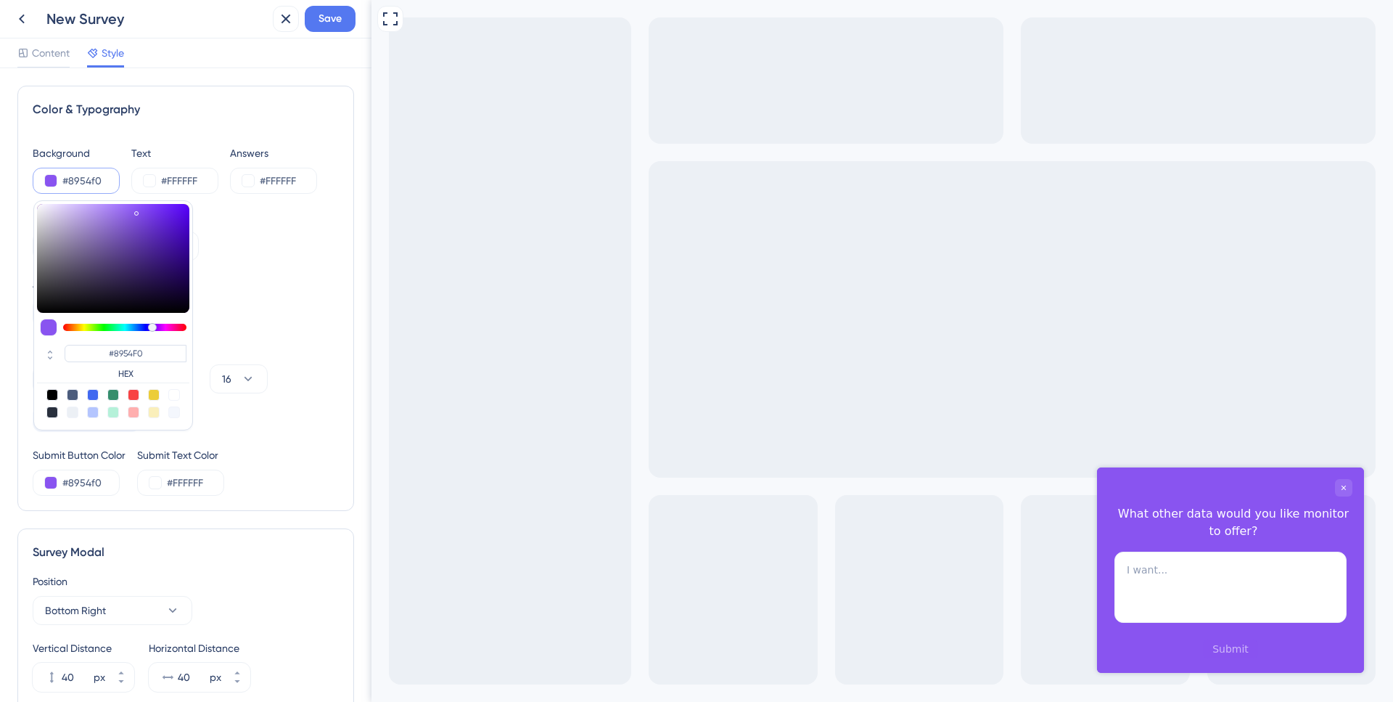
type input "#8f54f0"
type input "#8F54F0"
type input "#9454f0"
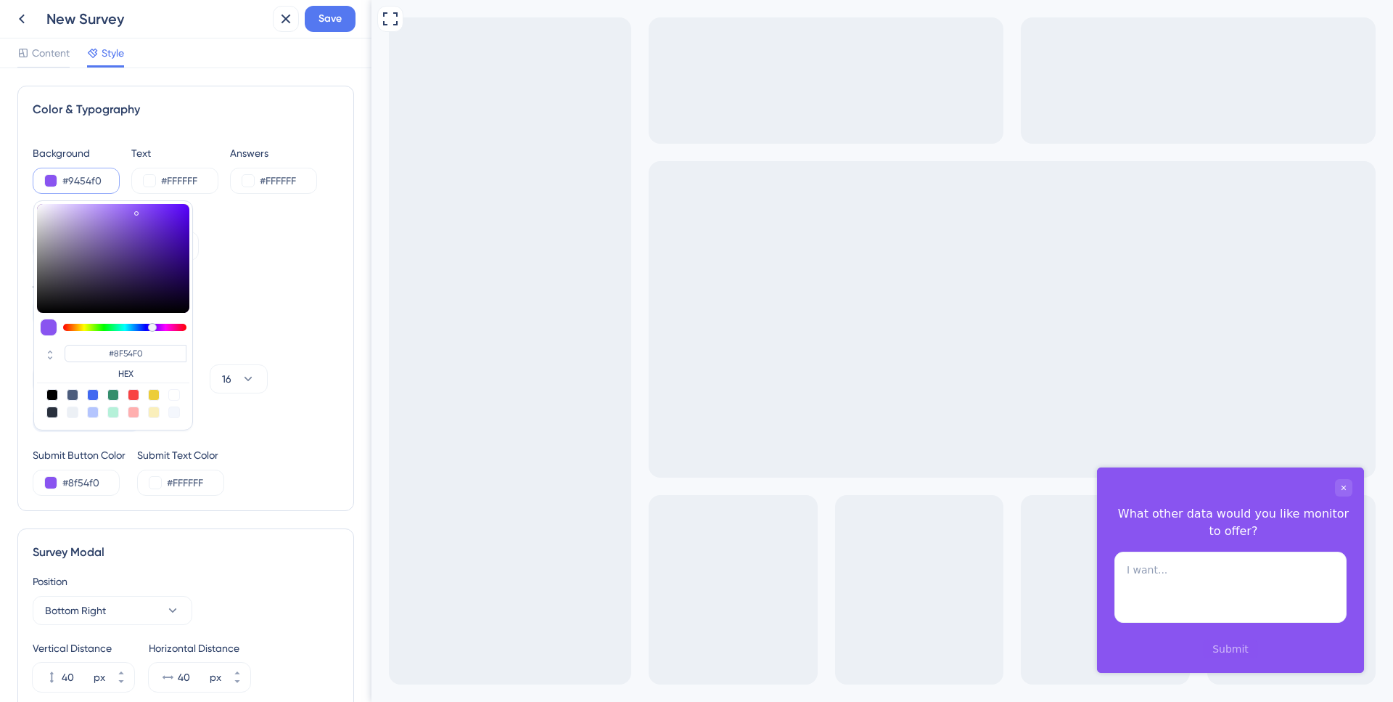
type input "#9454F0"
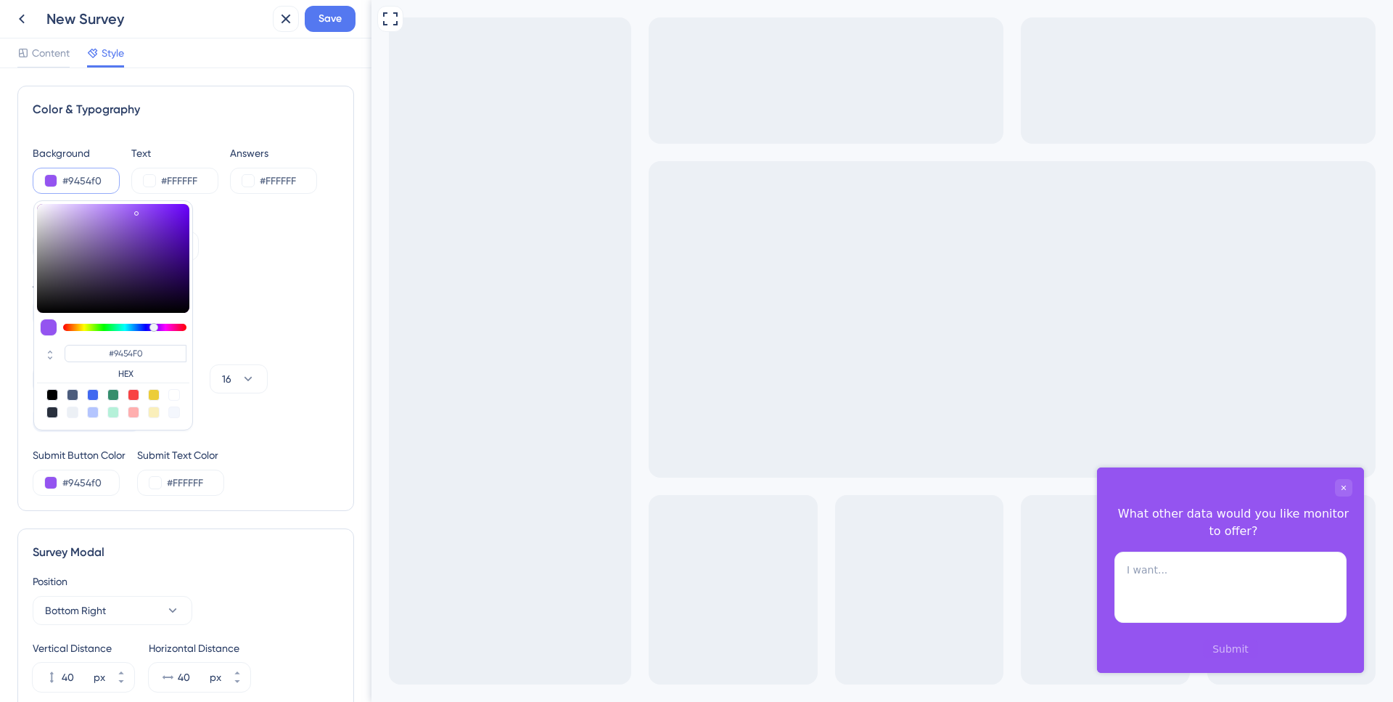
drag, startPoint x: 144, startPoint y: 328, endPoint x: 154, endPoint y: 328, distance: 10.2
click at [154, 328] on div at bounding box center [153, 327] width 9 height 9
click at [28, 21] on icon at bounding box center [21, 18] width 17 height 17
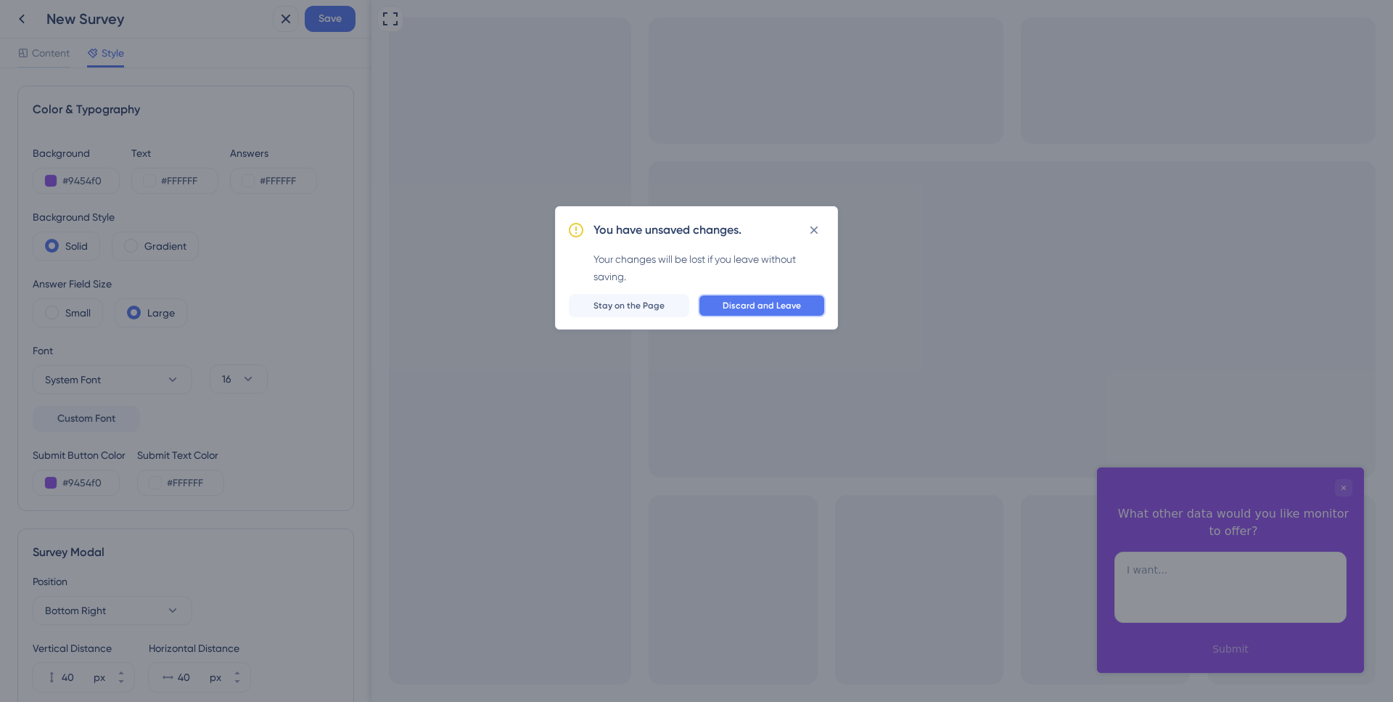
click at [747, 302] on span "Discard and Leave" at bounding box center [762, 306] width 78 height 12
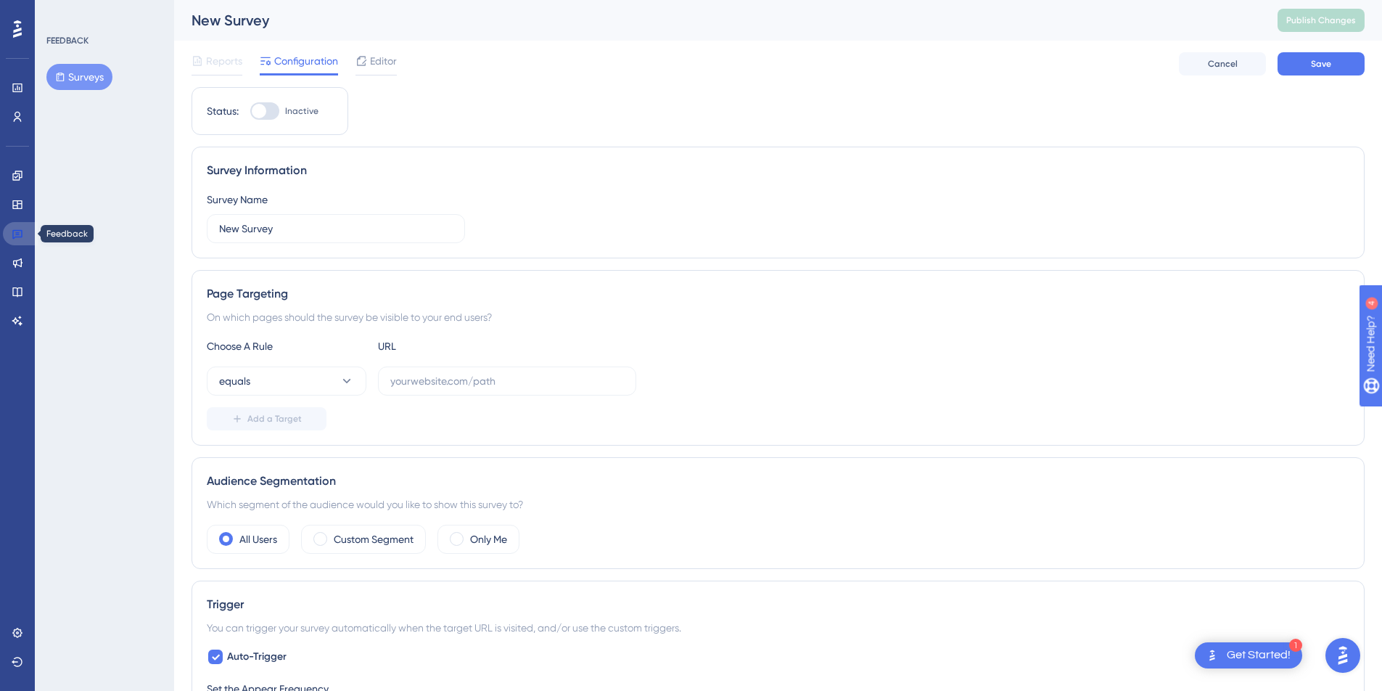
click at [18, 237] on icon at bounding box center [17, 234] width 10 height 9
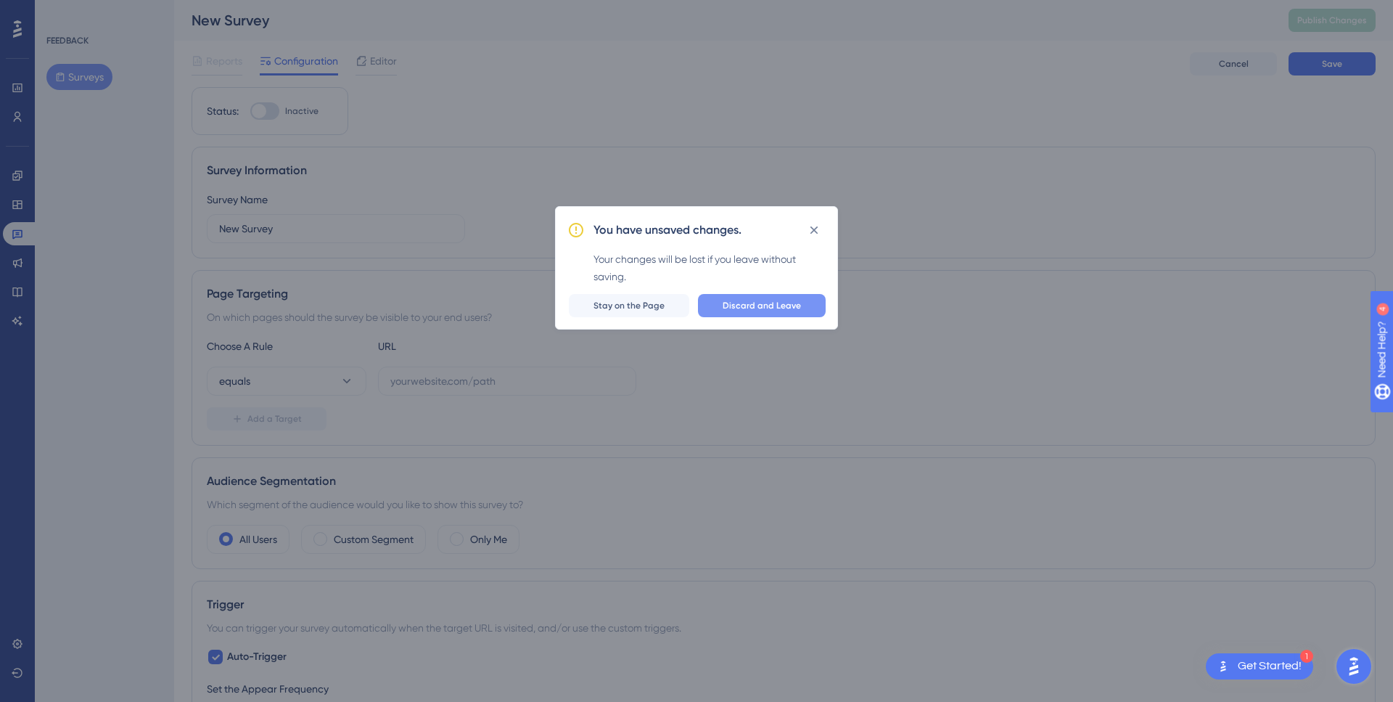
click at [748, 312] on button "Discard and Leave" at bounding box center [762, 305] width 128 height 23
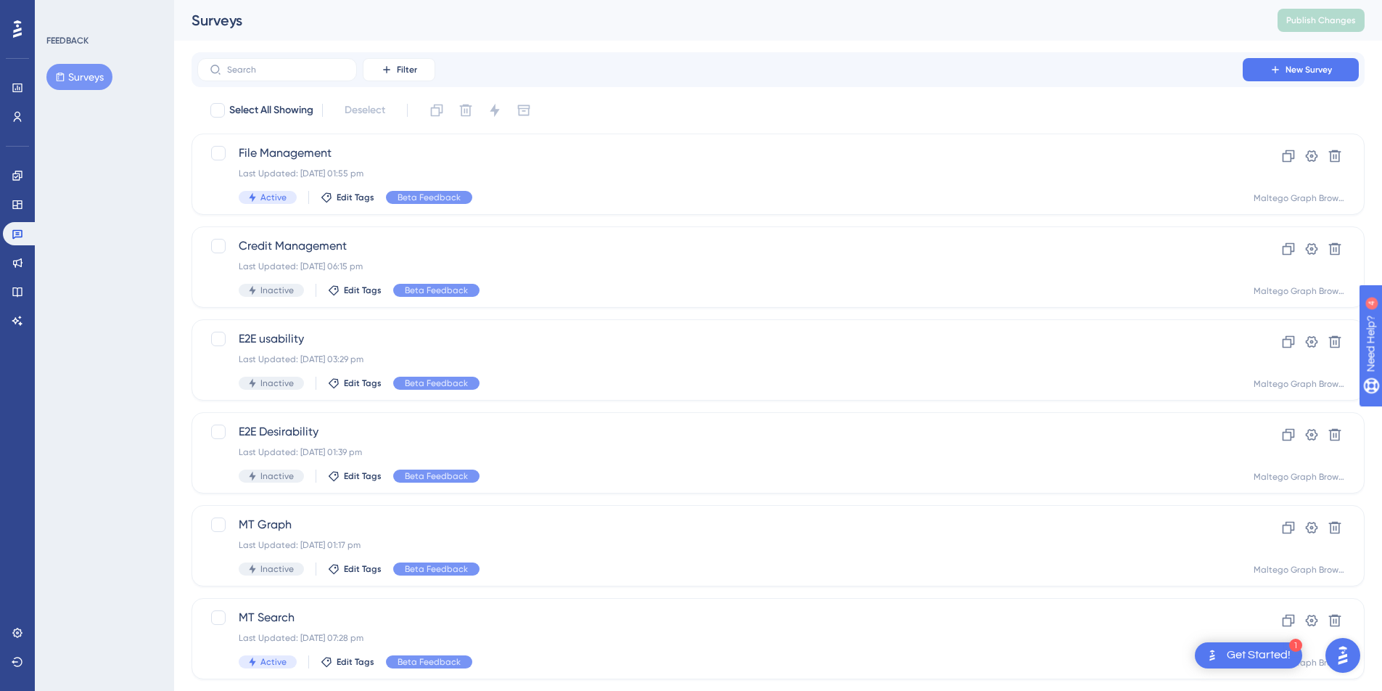
scroll to position [35, 0]
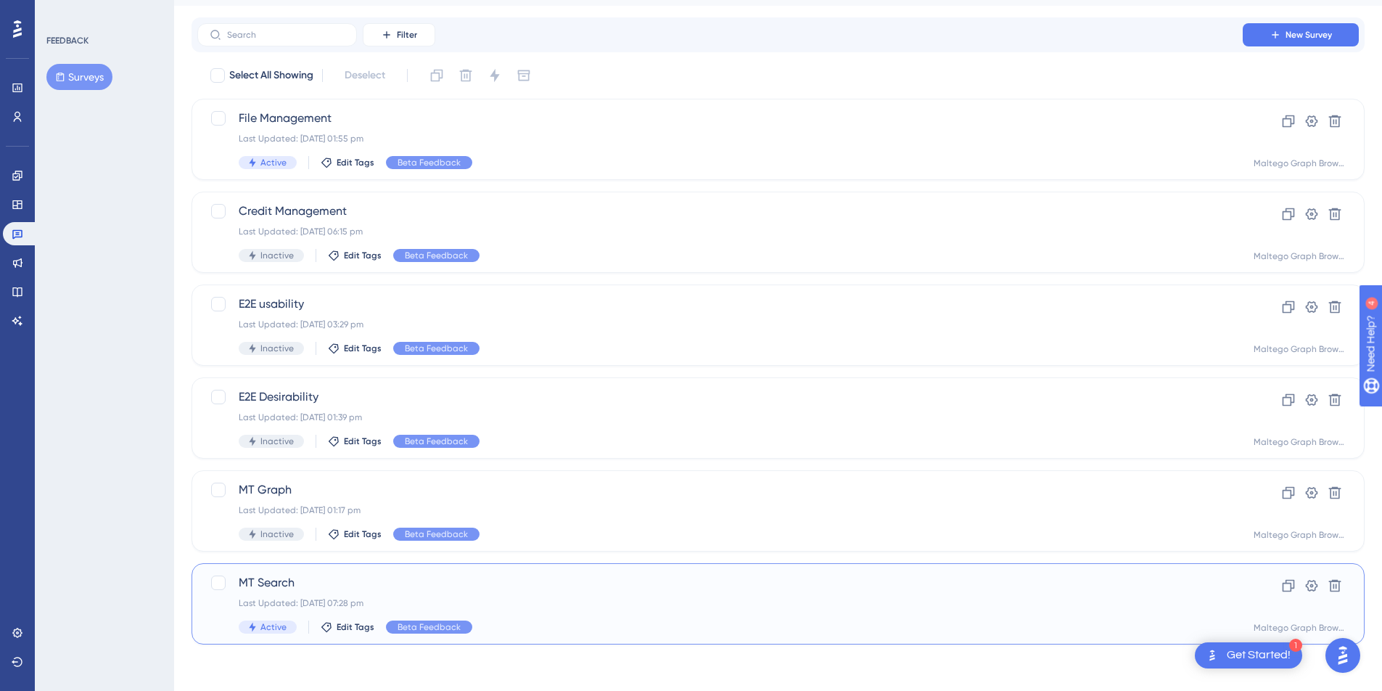
click at [669, 585] on span "MT Search" at bounding box center [720, 582] width 963 height 17
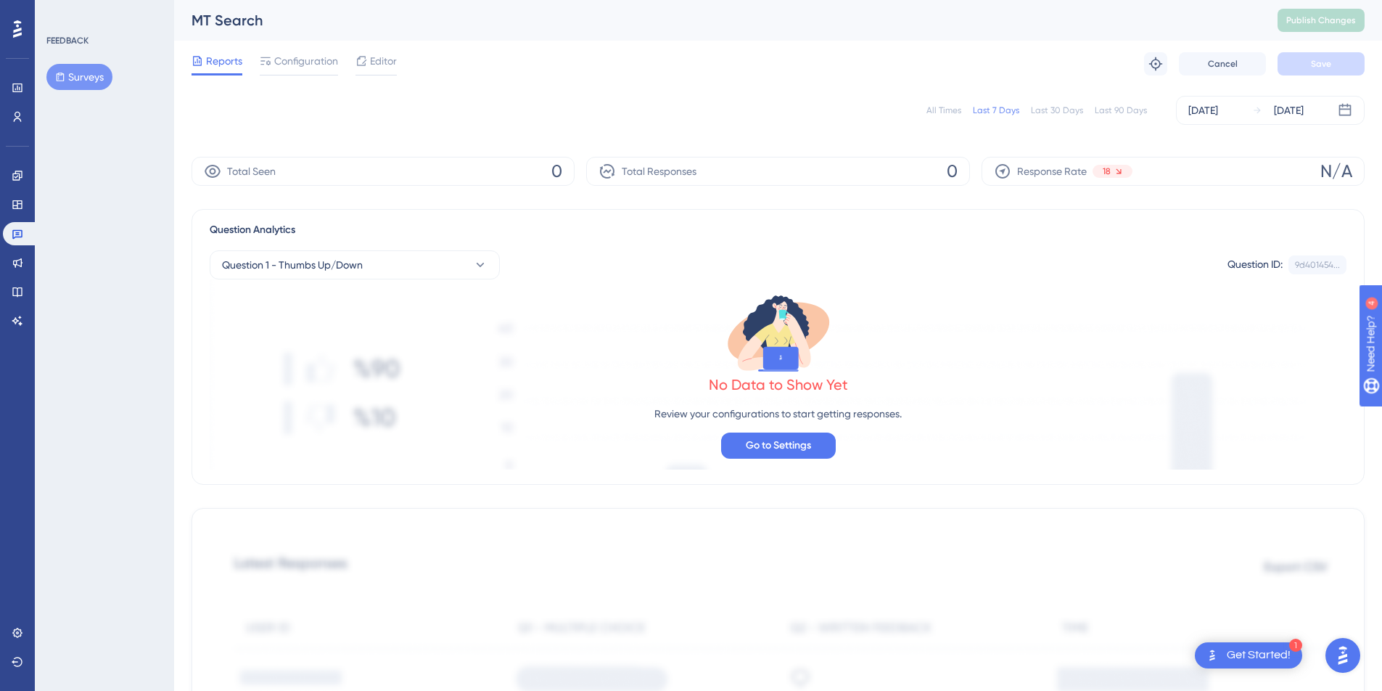
click at [1125, 168] on div "18" at bounding box center [1113, 171] width 40 height 13
click at [1107, 173] on span "18" at bounding box center [1107, 171] width 8 height 12
click at [1004, 167] on icon at bounding box center [1002, 171] width 17 height 17
click at [710, 169] on div "Total Responses 0" at bounding box center [777, 171] width 383 height 29
click at [1098, 110] on div "Last 90 Days" at bounding box center [1121, 110] width 52 height 12
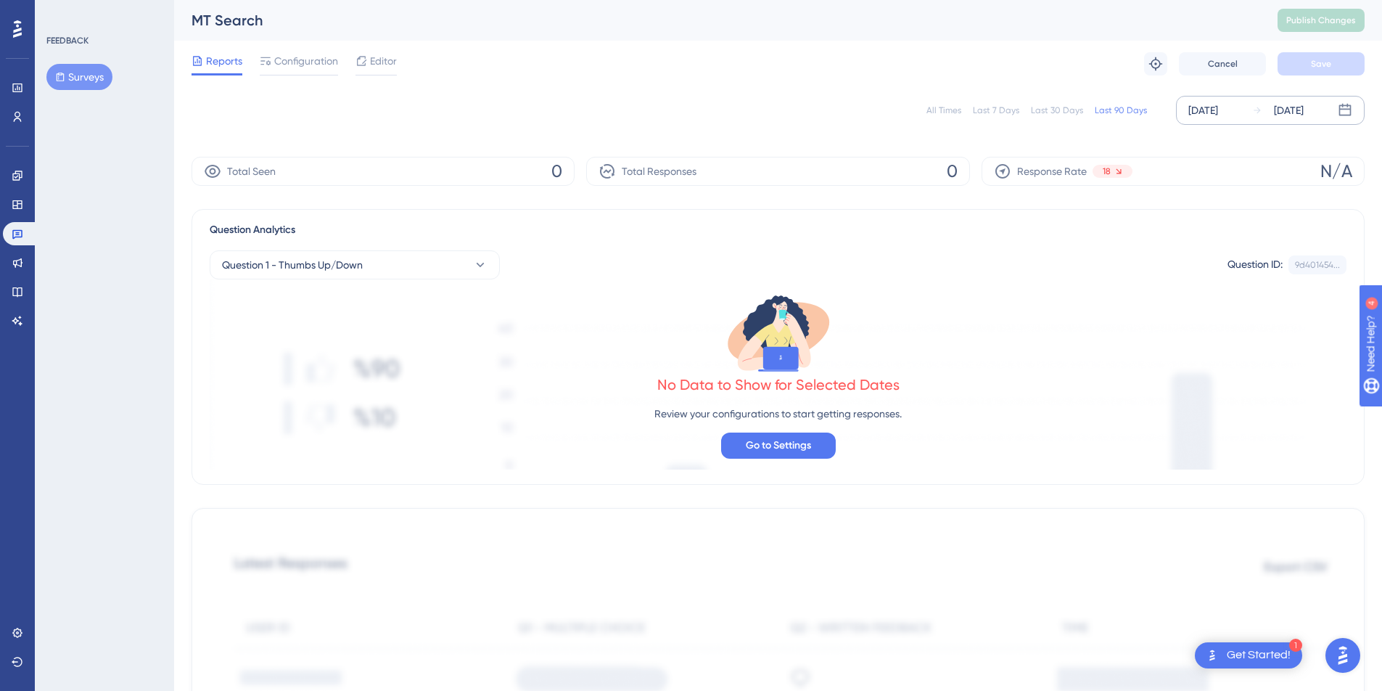
click at [1218, 112] on div "[DATE]" at bounding box center [1204, 110] width 30 height 17
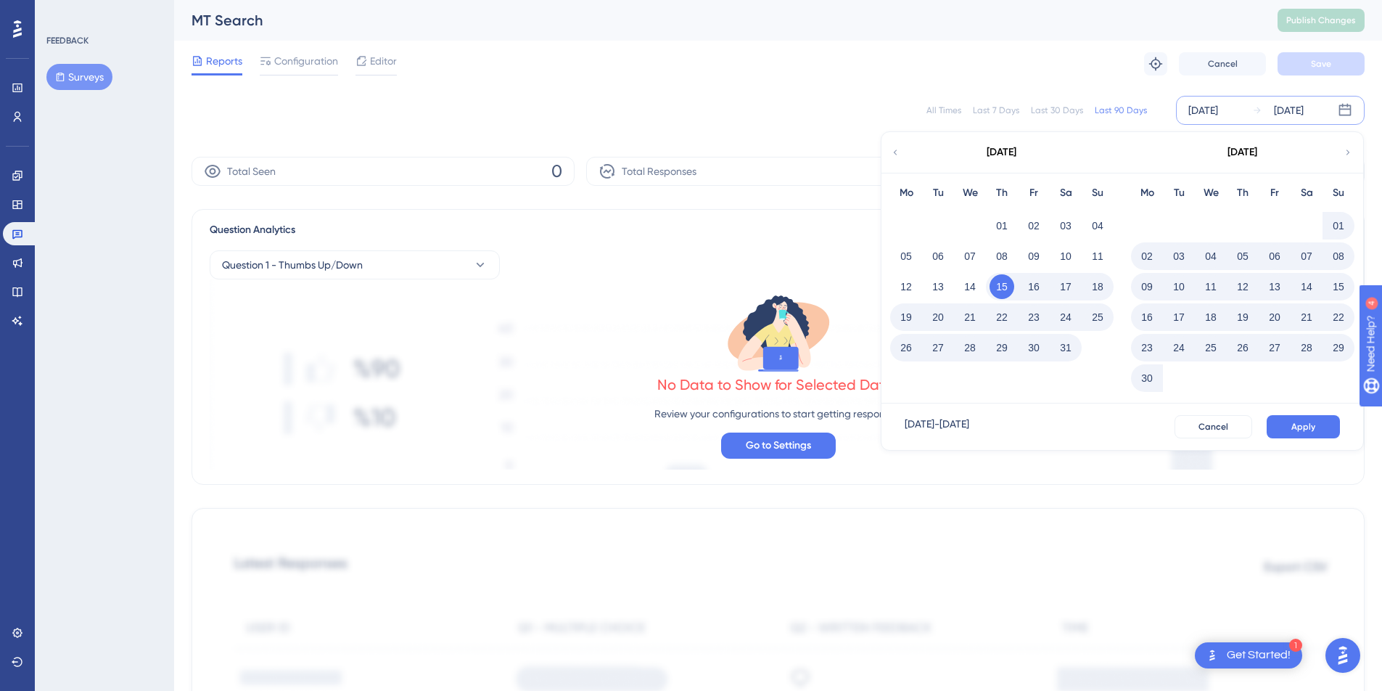
click at [902, 152] on div "[DATE]" at bounding box center [1001, 152] width 239 height 41
click at [895, 152] on icon at bounding box center [896, 151] width 4 height 5
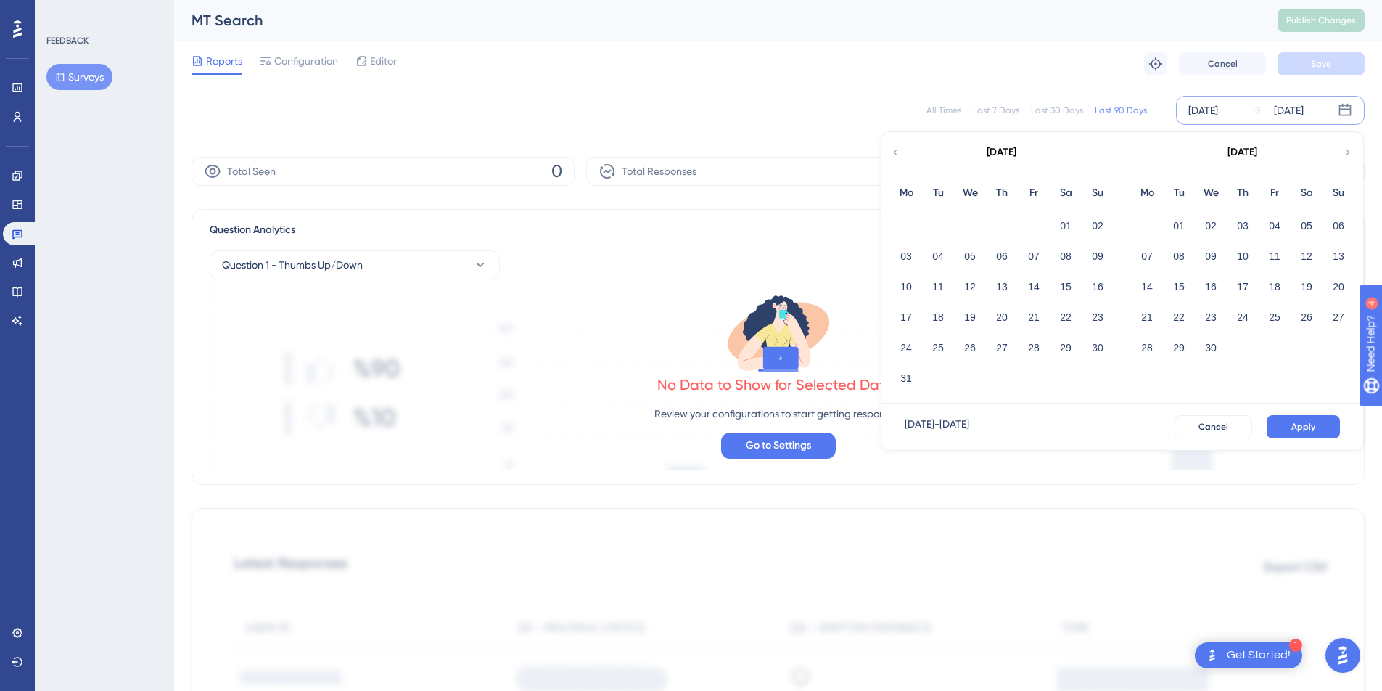
click at [895, 152] on icon at bounding box center [896, 151] width 4 height 5
click at [1340, 154] on div "[DATE]" at bounding box center [1242, 152] width 239 height 41
click at [1356, 154] on div "[DATE]" at bounding box center [1242, 152] width 239 height 41
click at [1351, 154] on icon at bounding box center [1348, 152] width 10 height 13
click at [1063, 220] on button "01" at bounding box center [1066, 225] width 25 height 25
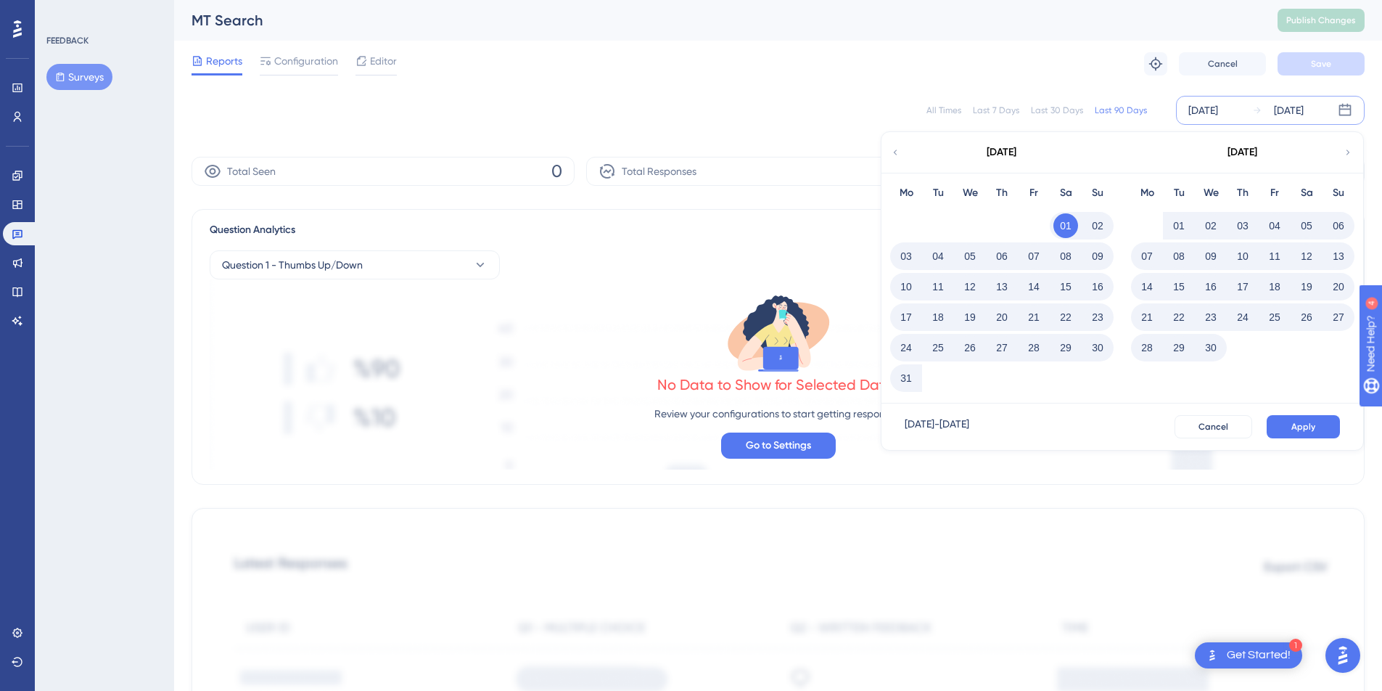
click at [1218, 111] on div "[DATE]" at bounding box center [1204, 110] width 30 height 17
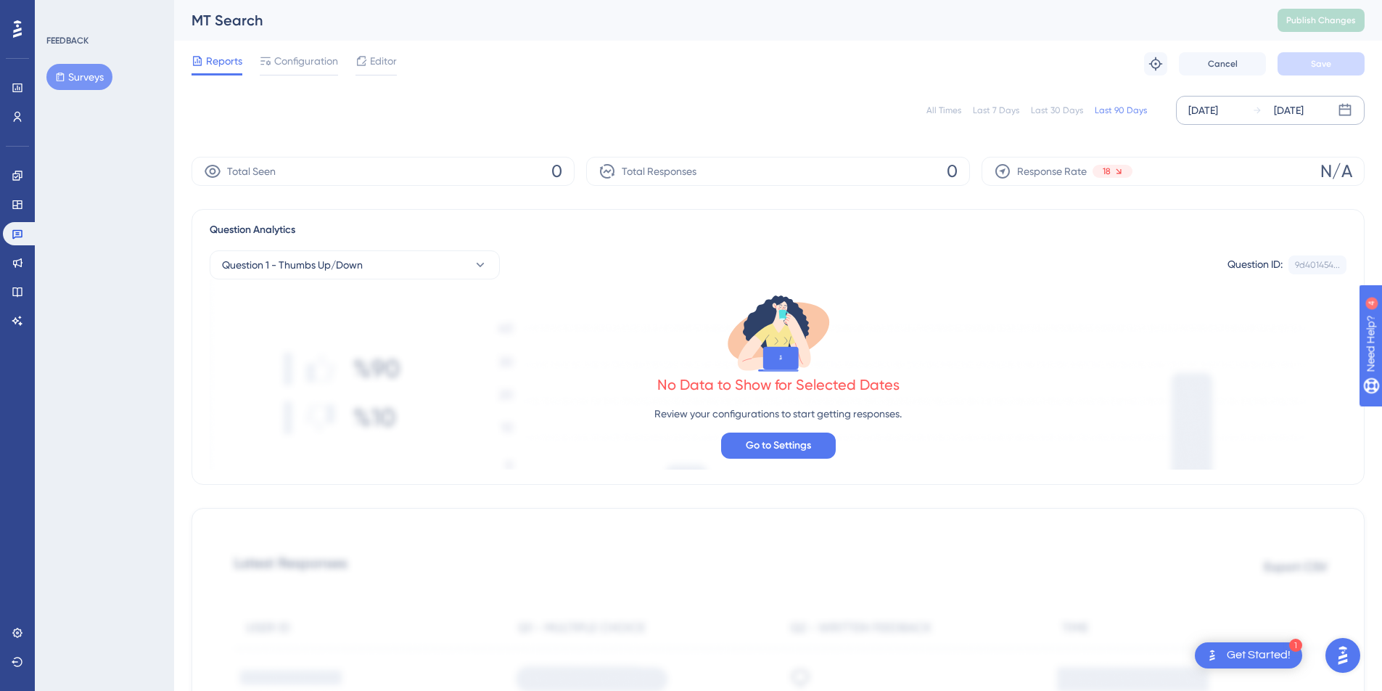
click at [1218, 111] on div "[DATE]" at bounding box center [1204, 110] width 30 height 17
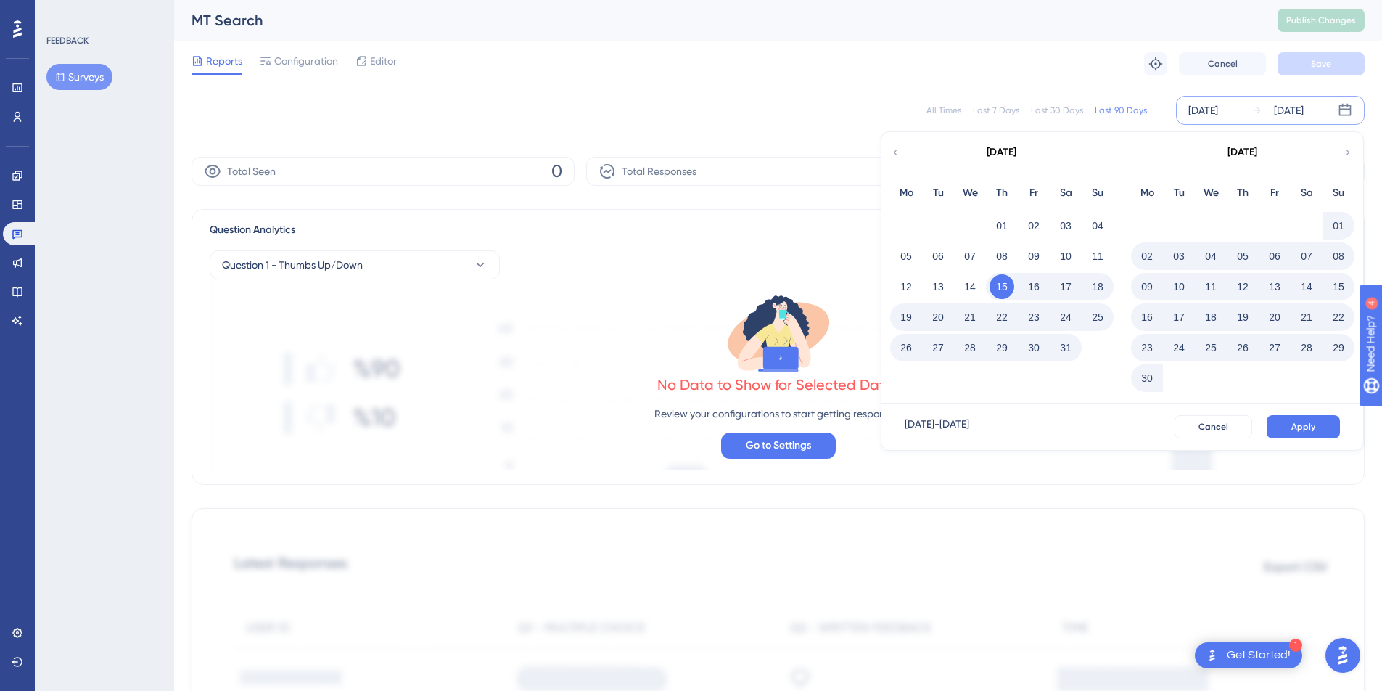
click at [898, 149] on icon at bounding box center [895, 152] width 10 height 13
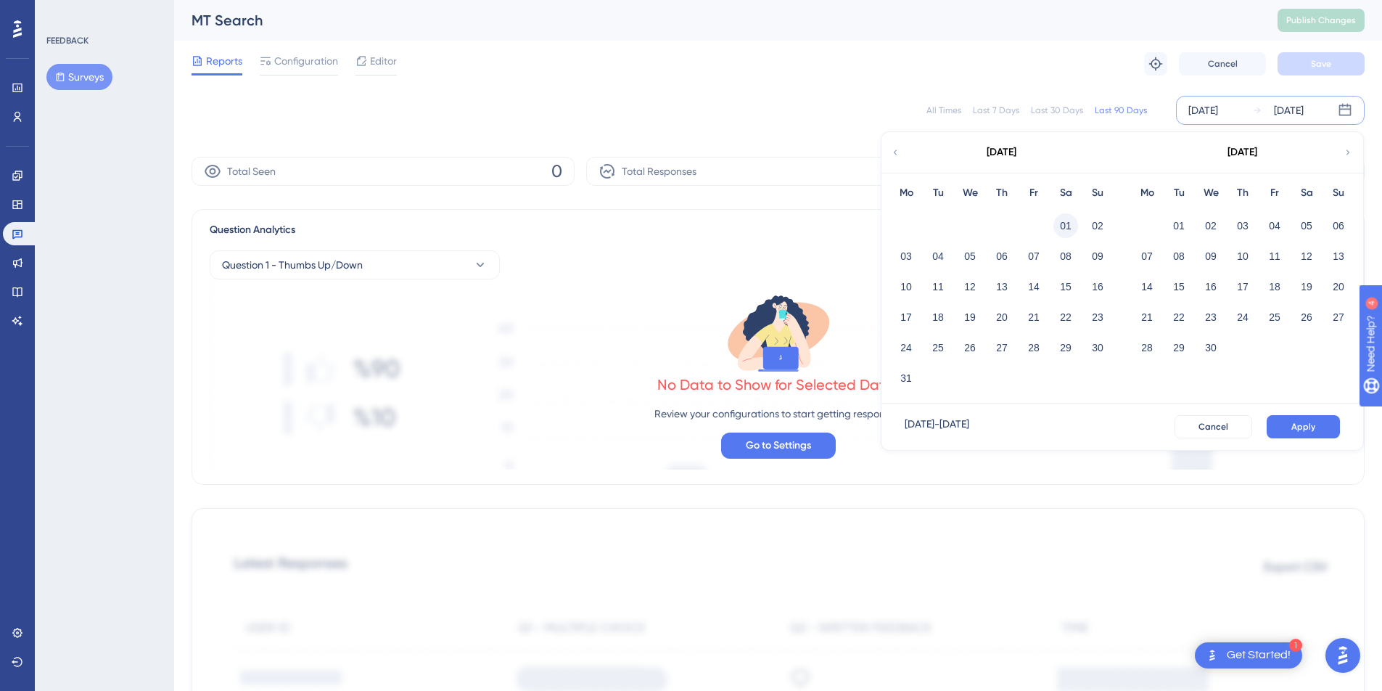
click at [1069, 228] on button "01" at bounding box center [1066, 225] width 25 height 25
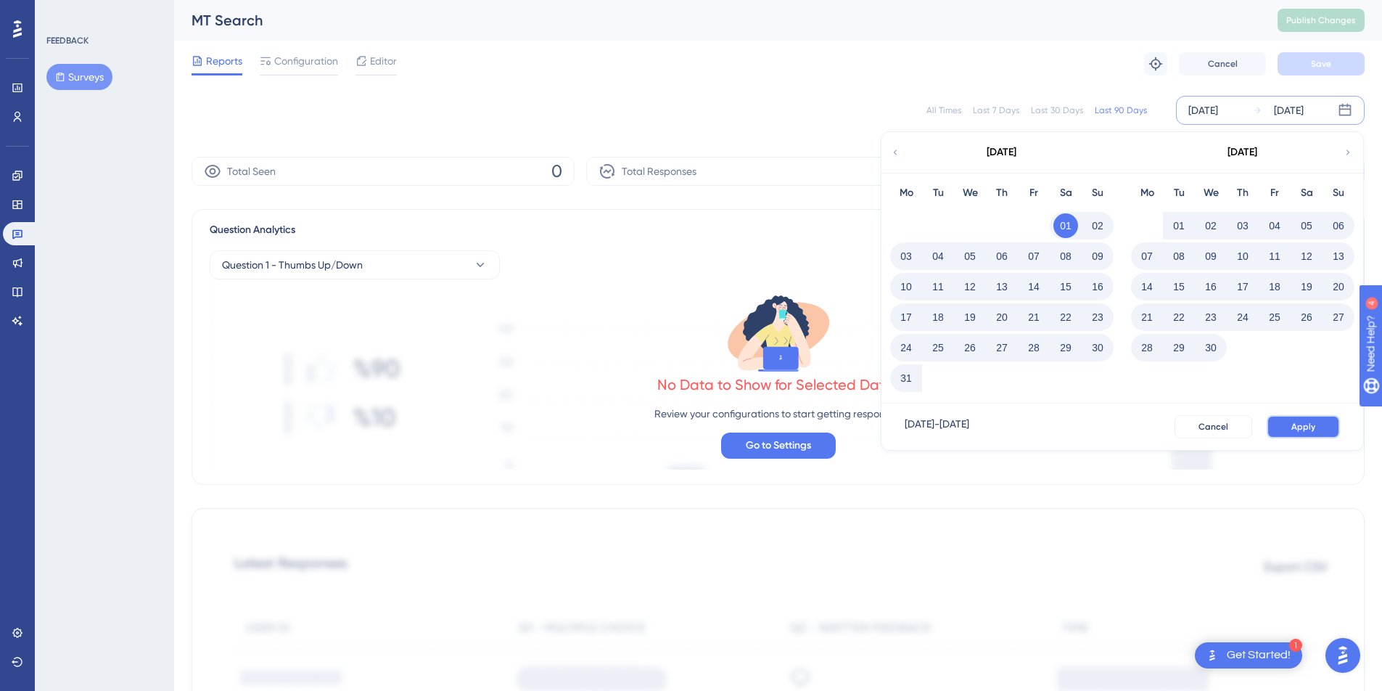
click at [1297, 426] on span "Apply" at bounding box center [1304, 427] width 24 height 12
